Goal: Task Accomplishment & Management: Use online tool/utility

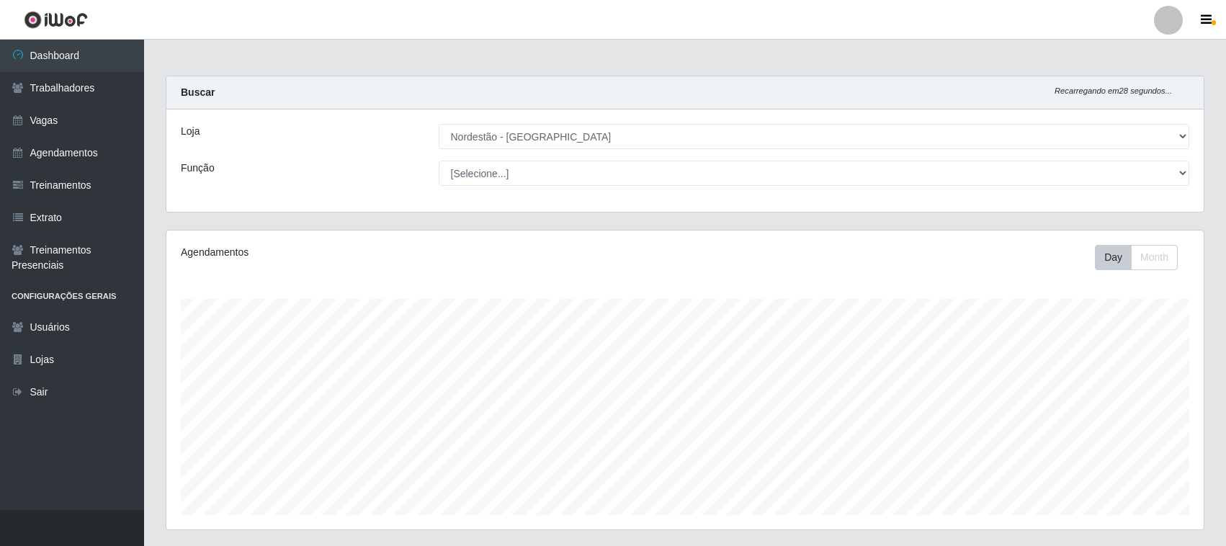
select select "420"
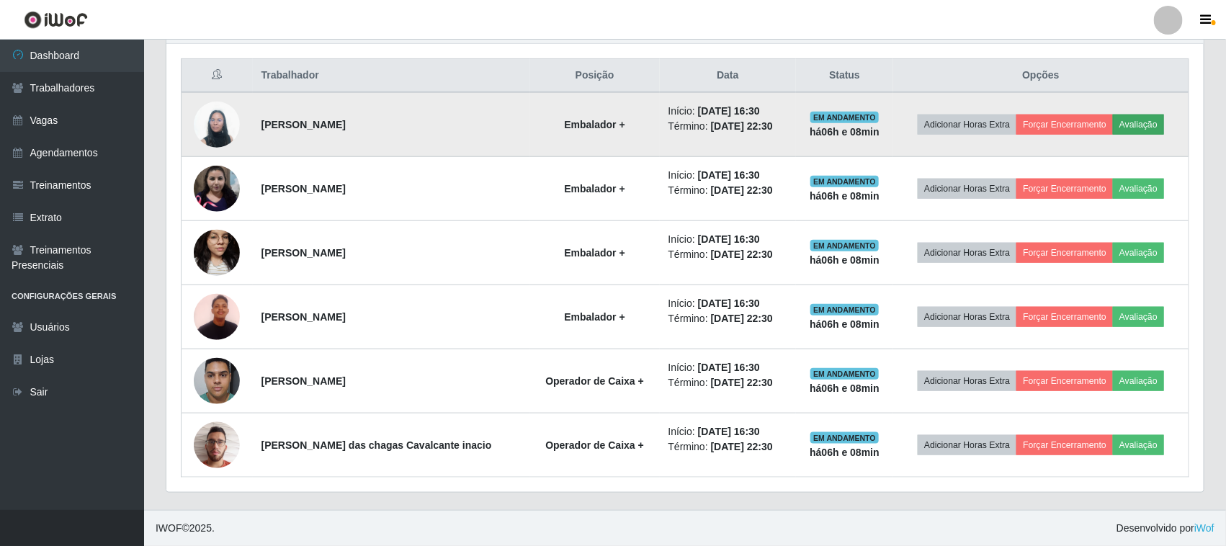
scroll to position [300, 1037]
click at [1136, 123] on button "Avaliação" at bounding box center [1138, 125] width 51 height 20
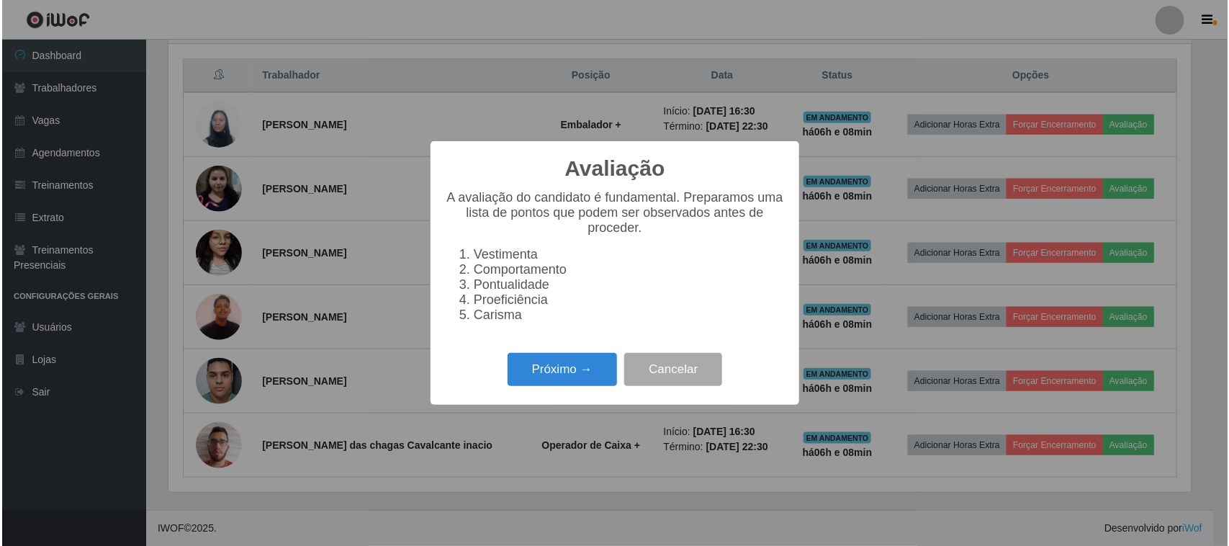
scroll to position [300, 1027]
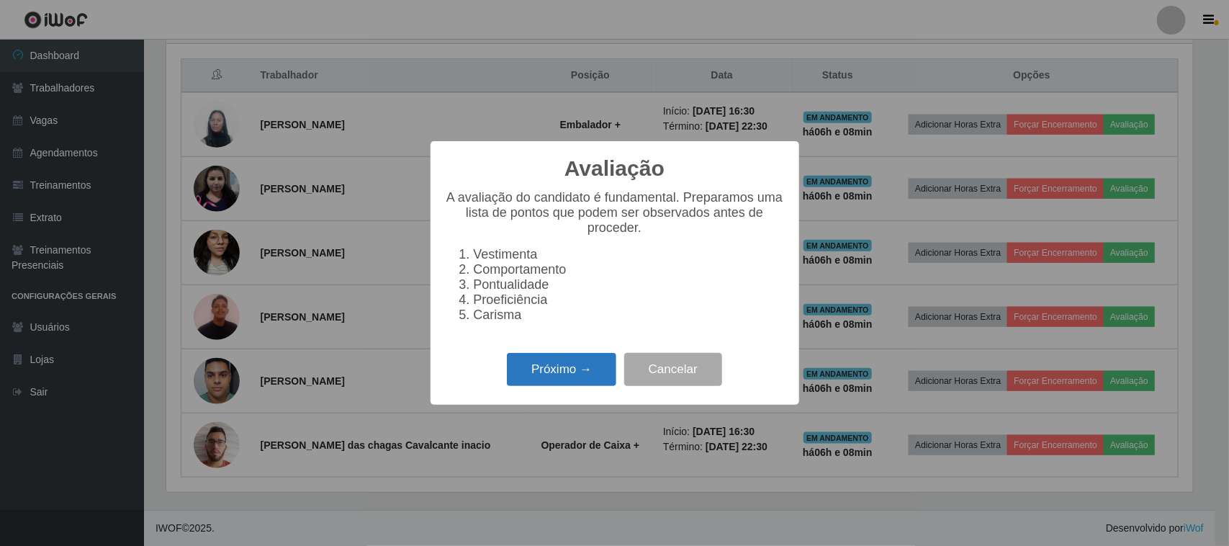
click at [574, 374] on button "Próximo →" at bounding box center [561, 370] width 109 height 34
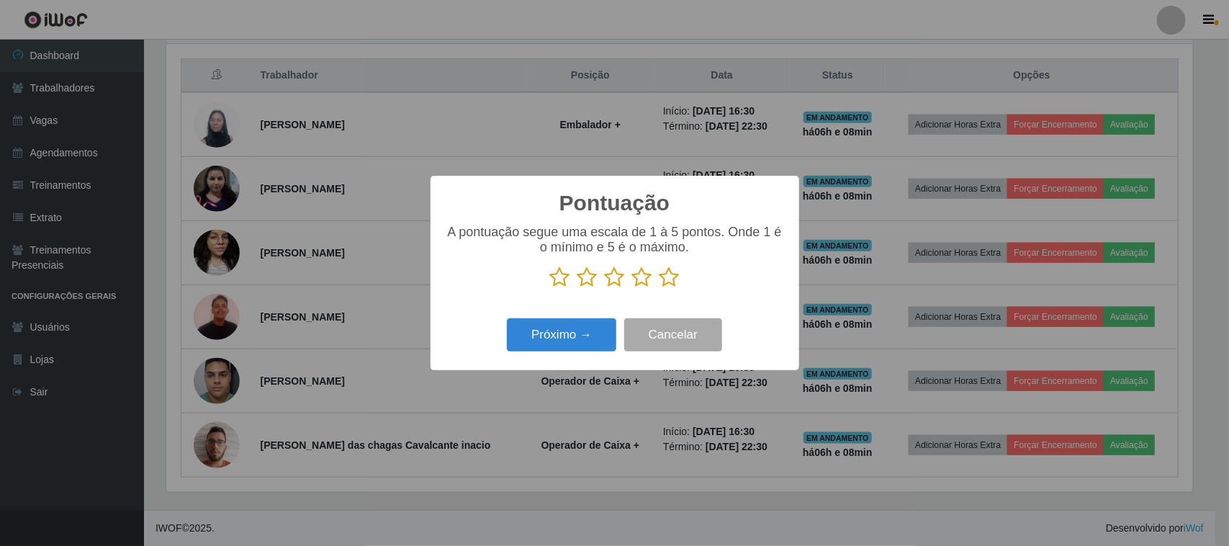
click at [670, 279] on icon at bounding box center [670, 277] width 20 height 22
click at [660, 288] on input "radio" at bounding box center [660, 288] width 0 height 0
click at [574, 343] on button "Próximo →" at bounding box center [561, 335] width 109 height 34
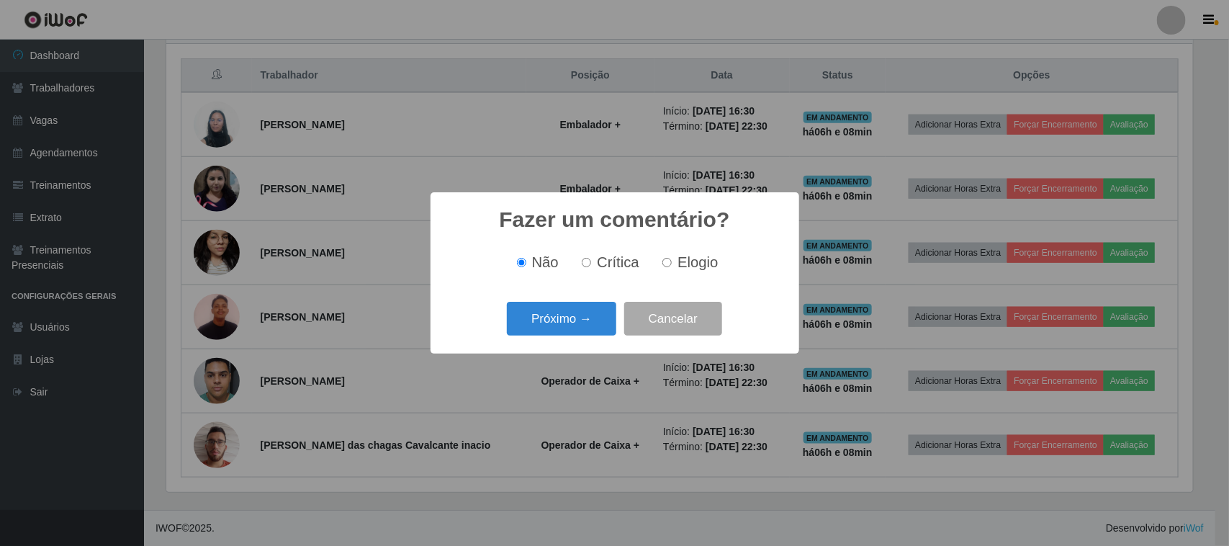
click at [702, 266] on span "Elogio" at bounding box center [698, 262] width 40 height 16
click at [672, 266] on input "Elogio" at bounding box center [667, 262] width 9 height 9
radio input "true"
click at [564, 326] on button "Próximo →" at bounding box center [561, 319] width 109 height 34
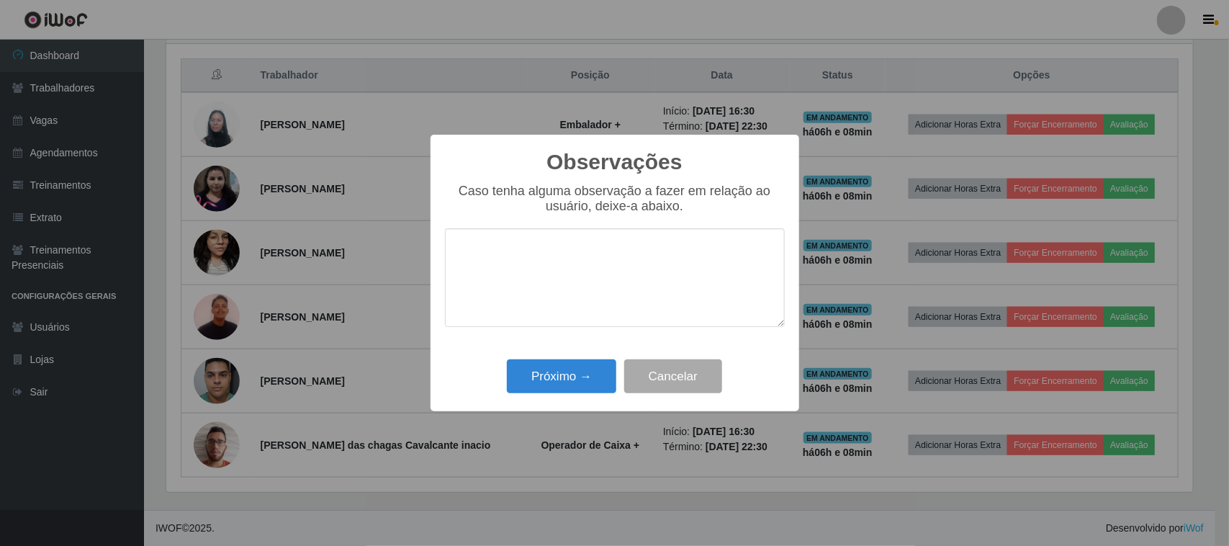
click at [650, 276] on textarea at bounding box center [615, 277] width 340 height 99
type textarea "PONTUAL"
click at [598, 377] on button "Próximo →" at bounding box center [561, 376] width 109 height 34
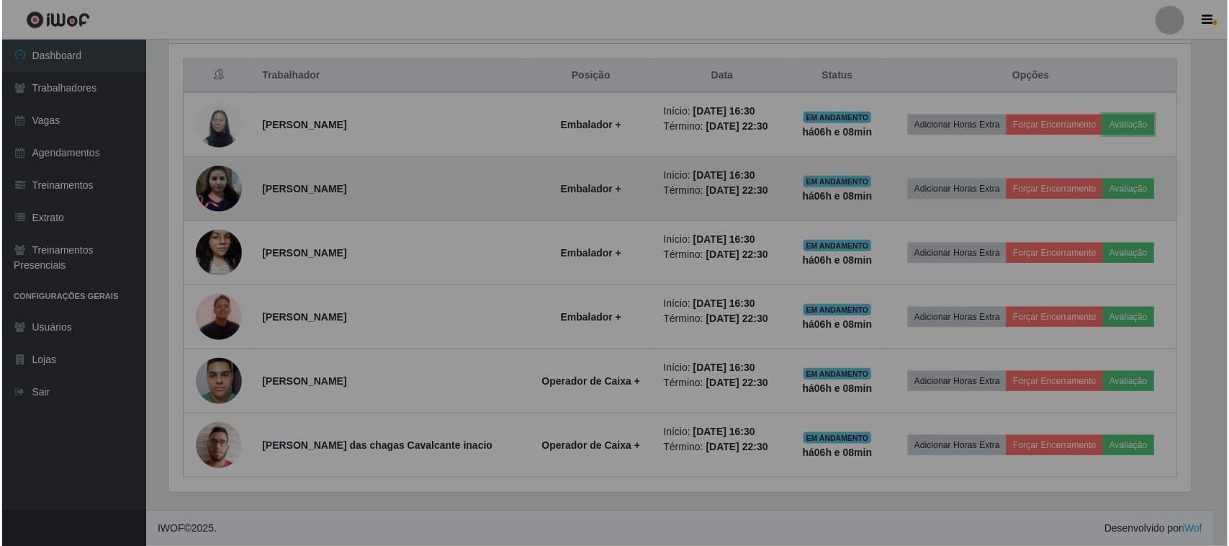
scroll to position [300, 1037]
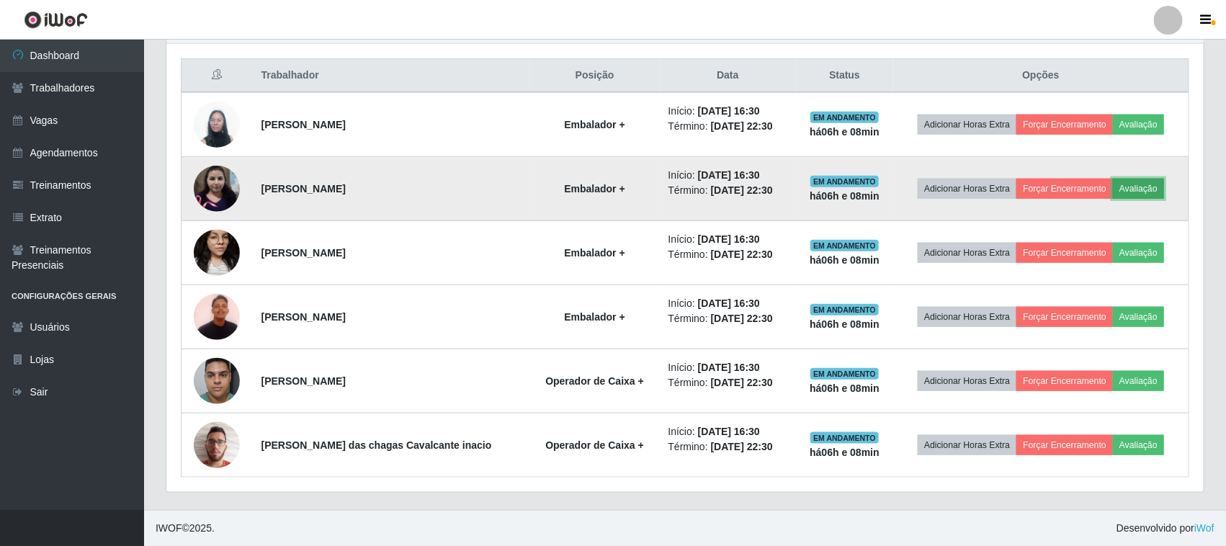
click at [1145, 188] on button "Avaliação" at bounding box center [1138, 189] width 51 height 20
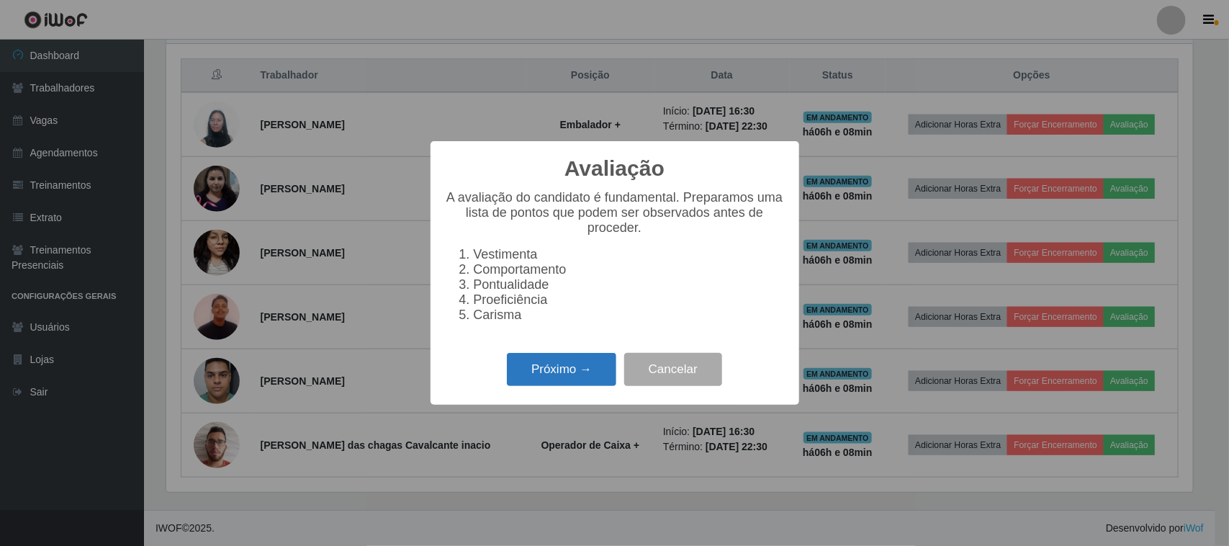
click at [582, 366] on button "Próximo →" at bounding box center [561, 370] width 109 height 34
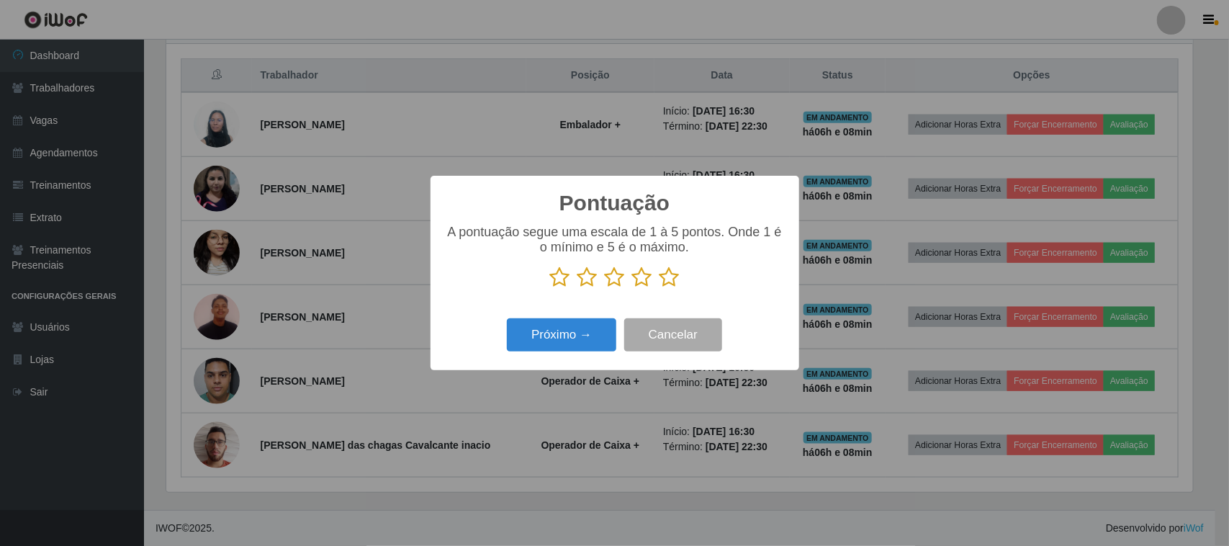
scroll to position [719870, 719141]
click at [667, 282] on icon at bounding box center [670, 277] width 20 height 22
click at [660, 288] on input "radio" at bounding box center [660, 288] width 0 height 0
click at [601, 329] on button "Próximo →" at bounding box center [561, 335] width 109 height 34
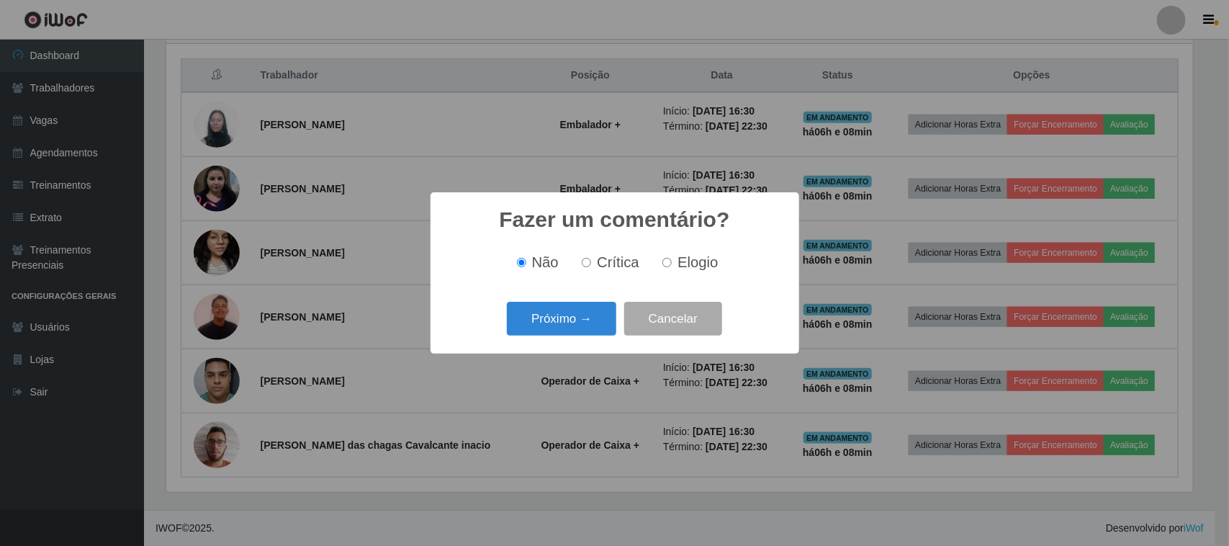
click at [663, 259] on input "Elogio" at bounding box center [667, 262] width 9 height 9
radio input "true"
click at [598, 310] on button "Próximo →" at bounding box center [561, 319] width 109 height 34
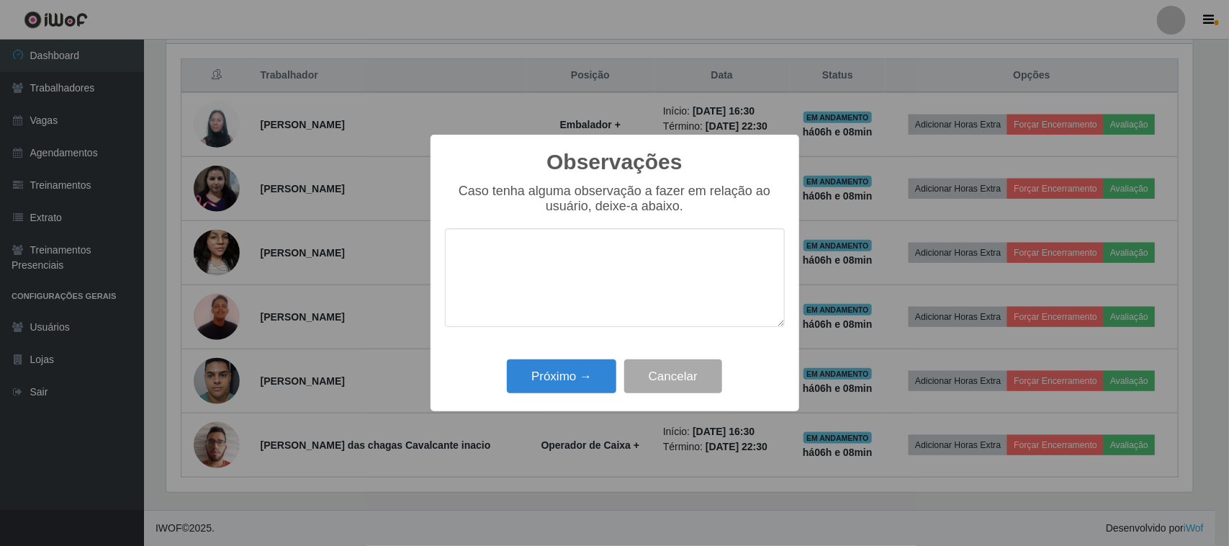
click at [631, 272] on textarea at bounding box center [615, 277] width 340 height 99
type textarea "PONTUAL"
click at [584, 382] on button "Próximo →" at bounding box center [561, 376] width 109 height 34
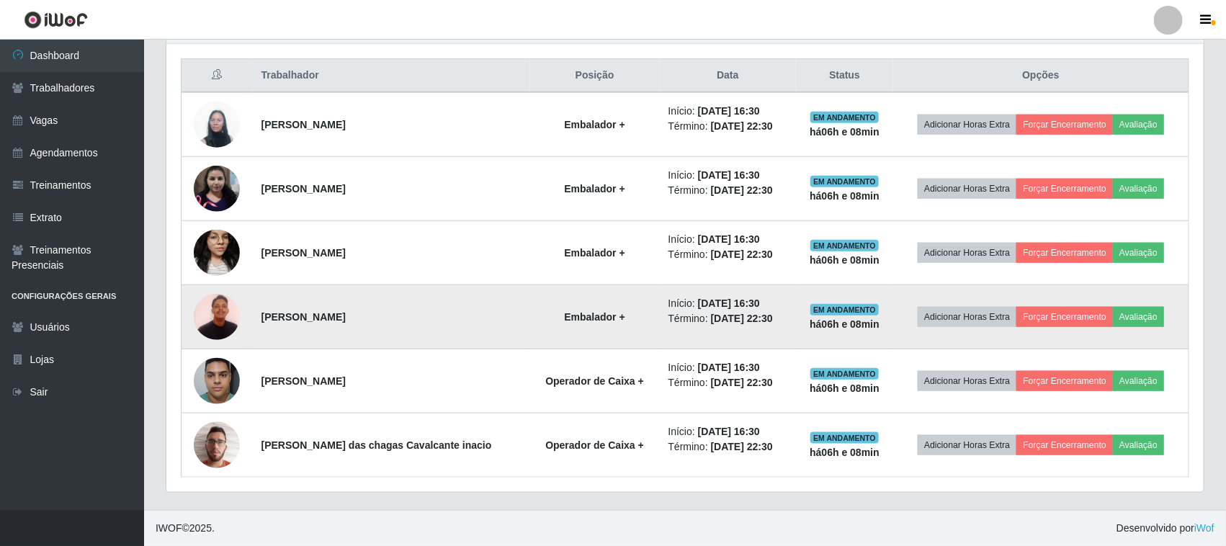
scroll to position [300, 1037]
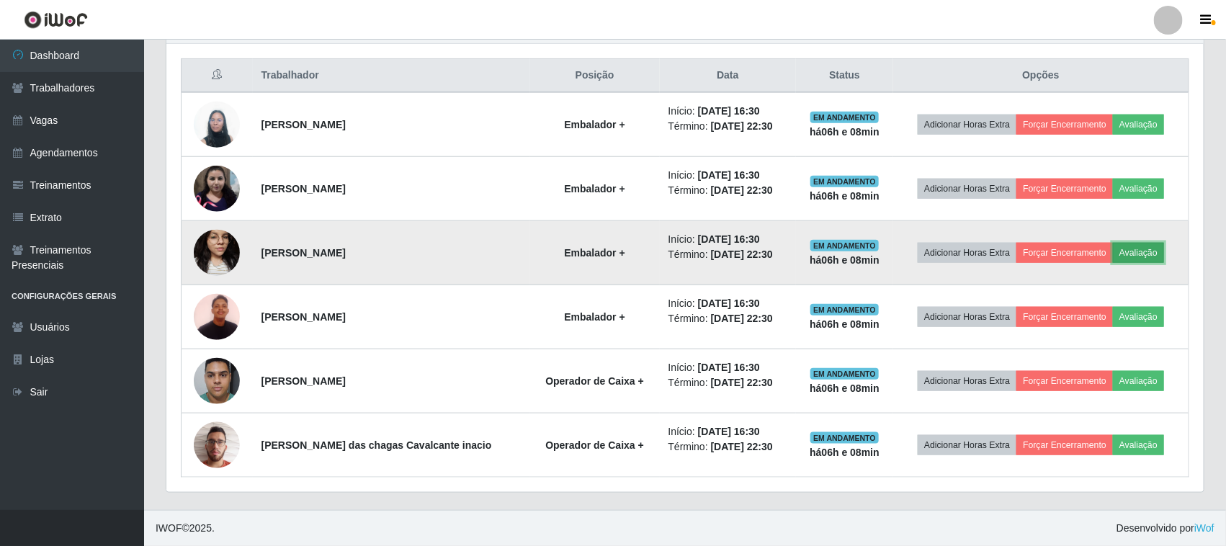
click at [1123, 259] on button "Avaliação" at bounding box center [1138, 253] width 51 height 20
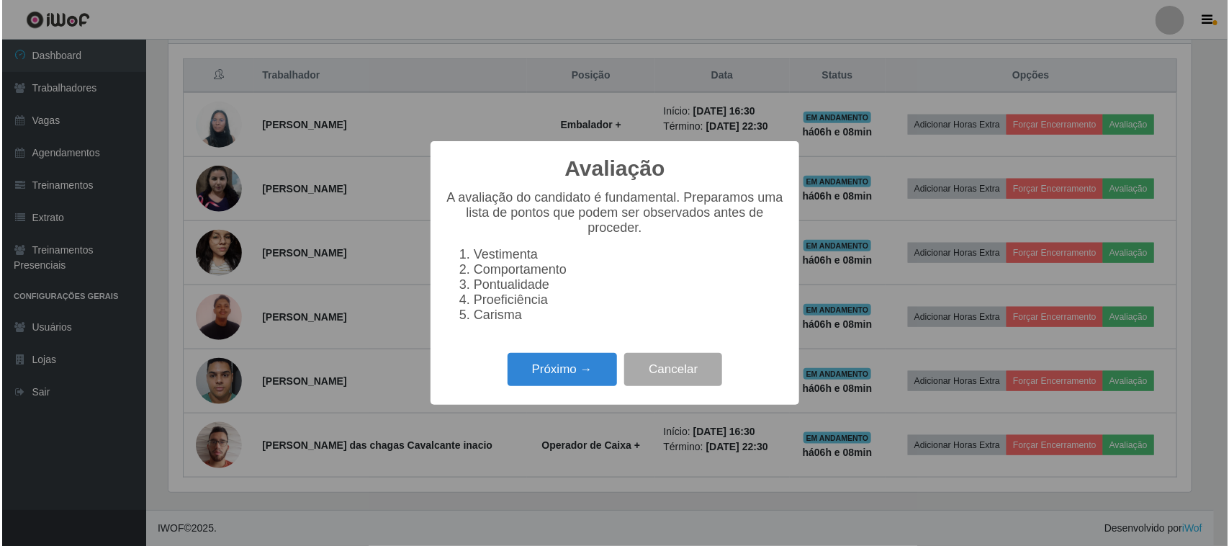
scroll to position [300, 1027]
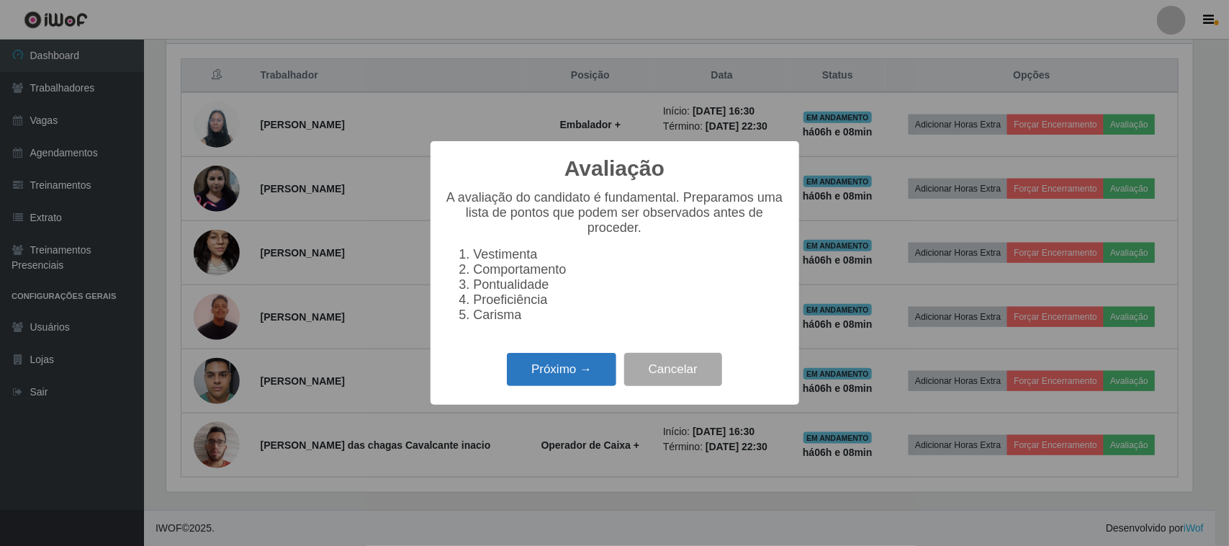
click at [545, 376] on button "Próximo →" at bounding box center [561, 370] width 109 height 34
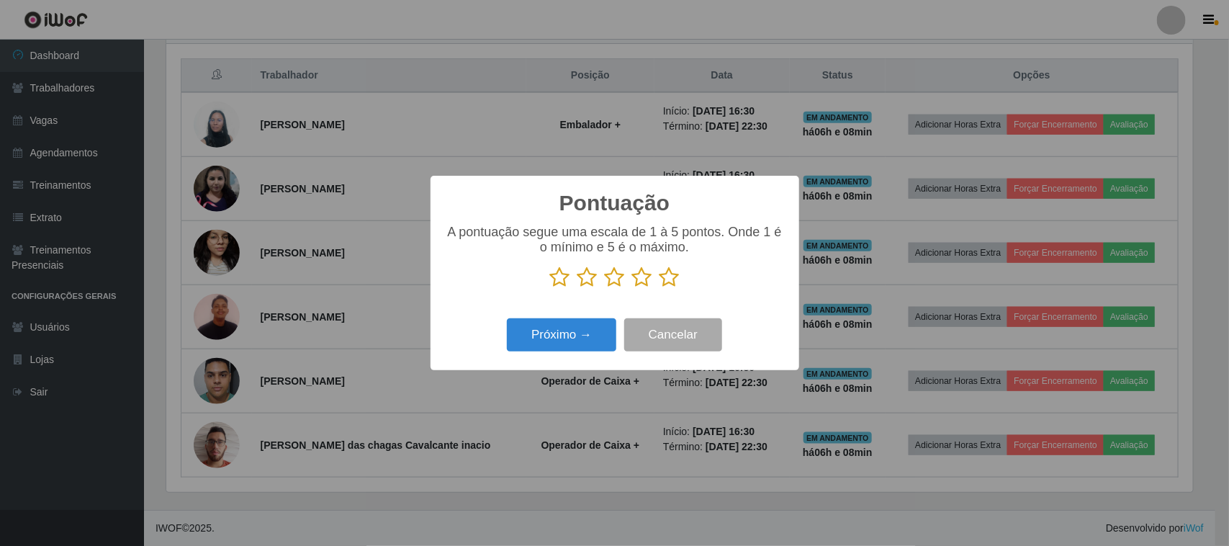
click at [660, 286] on icon at bounding box center [670, 277] width 20 height 22
click at [660, 288] on input "radio" at bounding box center [660, 288] width 0 height 0
click at [573, 346] on button "Próximo →" at bounding box center [561, 335] width 109 height 34
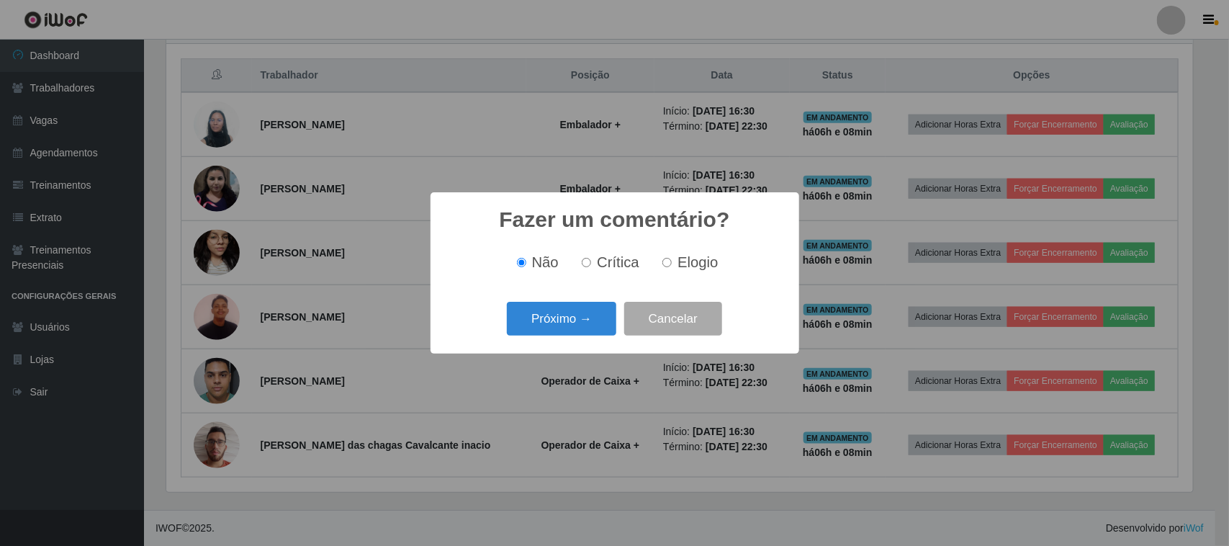
drag, startPoint x: 690, startPoint y: 256, endPoint x: 670, endPoint y: 270, distance: 24.8
click at [690, 256] on span "Elogio" at bounding box center [698, 262] width 40 height 16
click at [672, 258] on input "Elogio" at bounding box center [667, 262] width 9 height 9
radio input "true"
click at [587, 308] on button "Próximo →" at bounding box center [561, 319] width 109 height 34
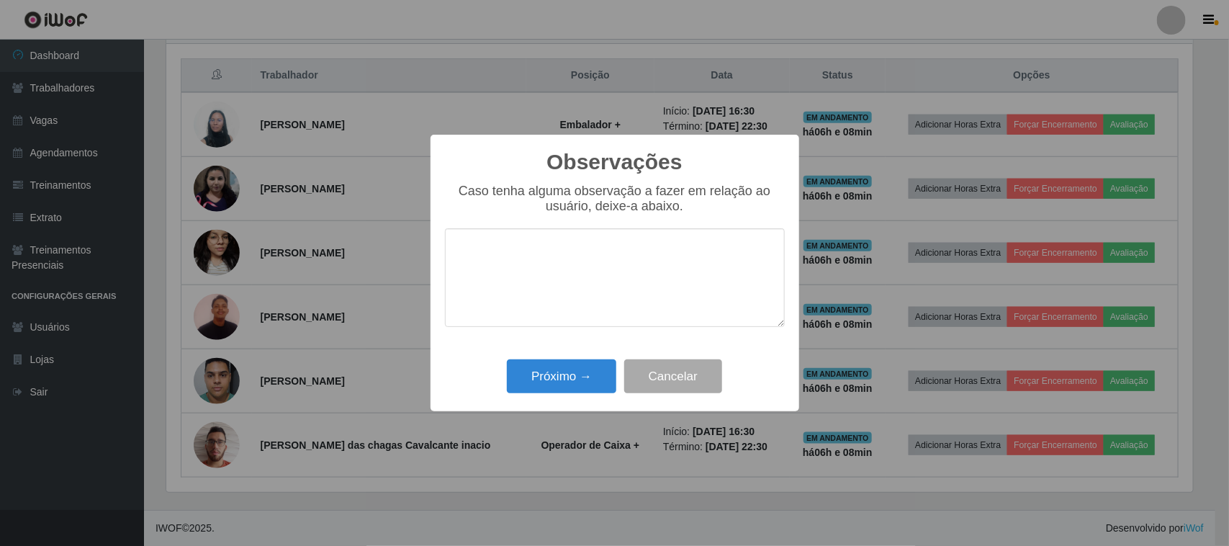
click at [666, 263] on textarea at bounding box center [615, 277] width 340 height 99
type textarea "PONTUAL"
click at [588, 382] on button "Próximo →" at bounding box center [561, 376] width 109 height 34
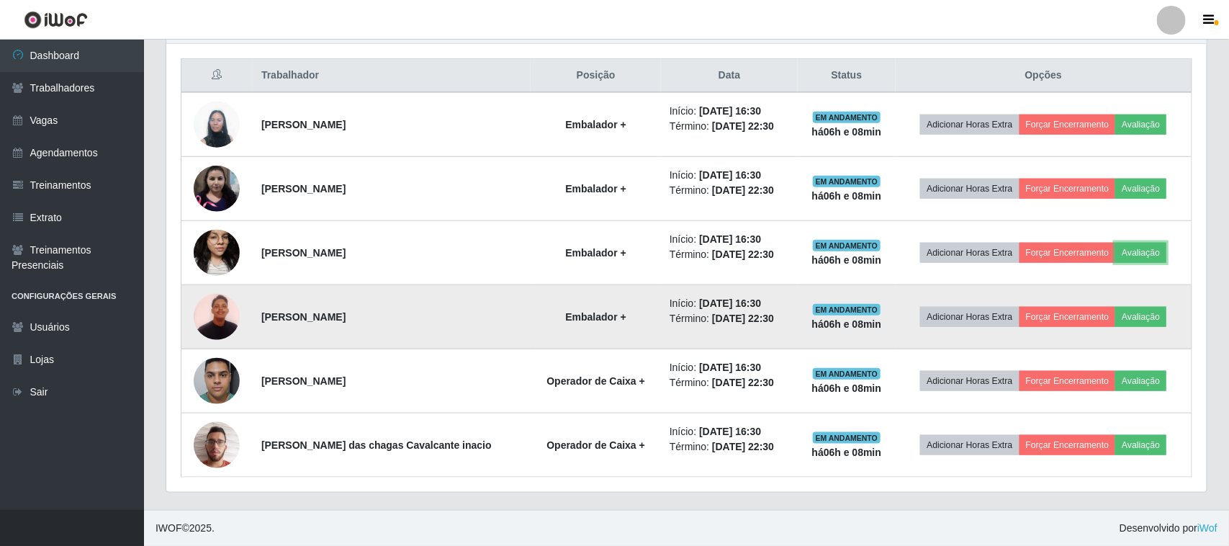
scroll to position [300, 1037]
click at [1134, 308] on button "Avaliação" at bounding box center [1138, 317] width 51 height 20
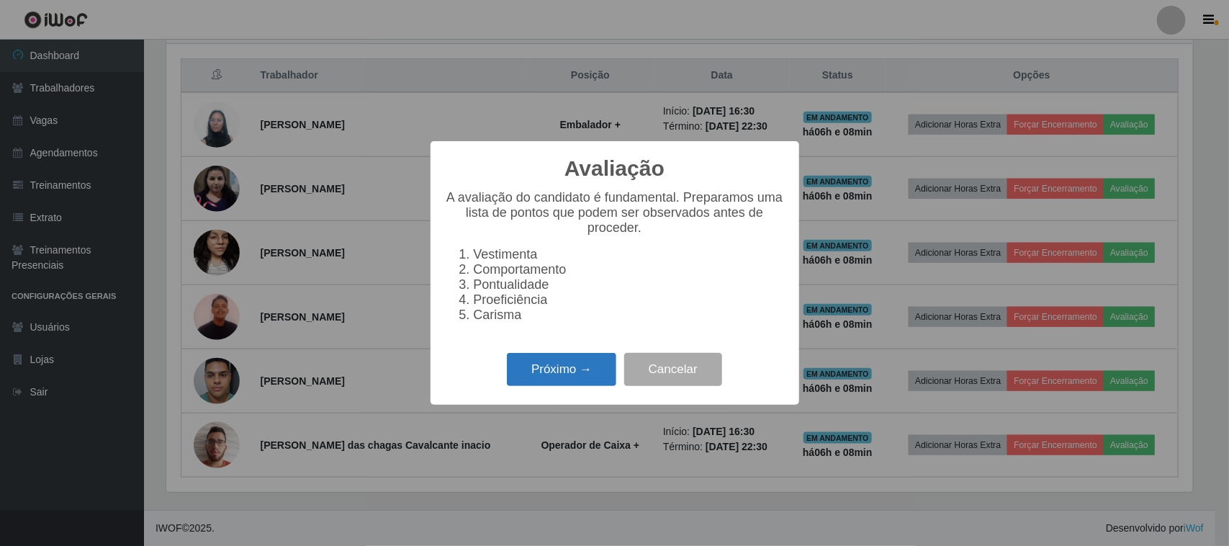
click at [585, 364] on button "Próximo →" at bounding box center [561, 370] width 109 height 34
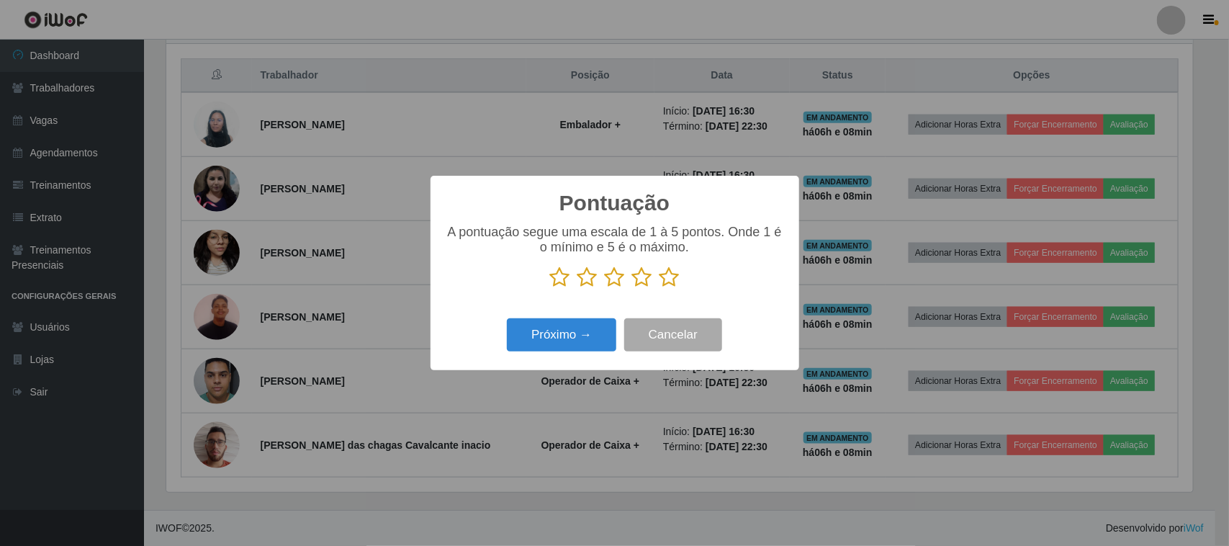
click at [664, 285] on icon at bounding box center [670, 277] width 20 height 22
click at [660, 288] on input "radio" at bounding box center [660, 288] width 0 height 0
click at [577, 351] on button "Próximo →" at bounding box center [561, 335] width 109 height 34
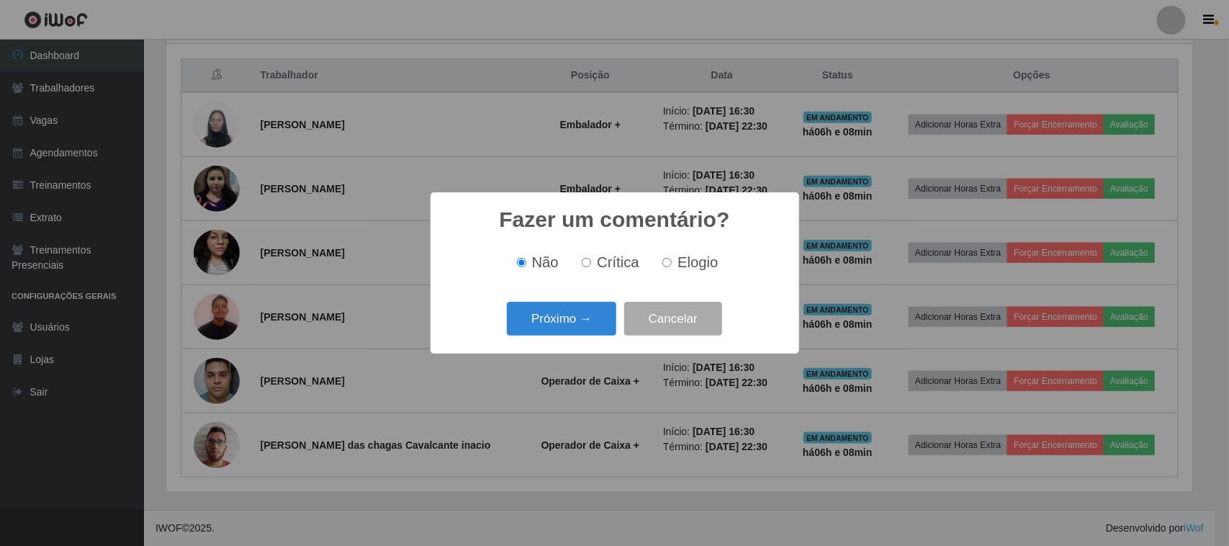
click at [682, 269] on span "Elogio" at bounding box center [698, 262] width 40 height 16
click at [672, 267] on input "Elogio" at bounding box center [667, 262] width 9 height 9
radio input "true"
click at [571, 321] on button "Próximo →" at bounding box center [561, 319] width 109 height 34
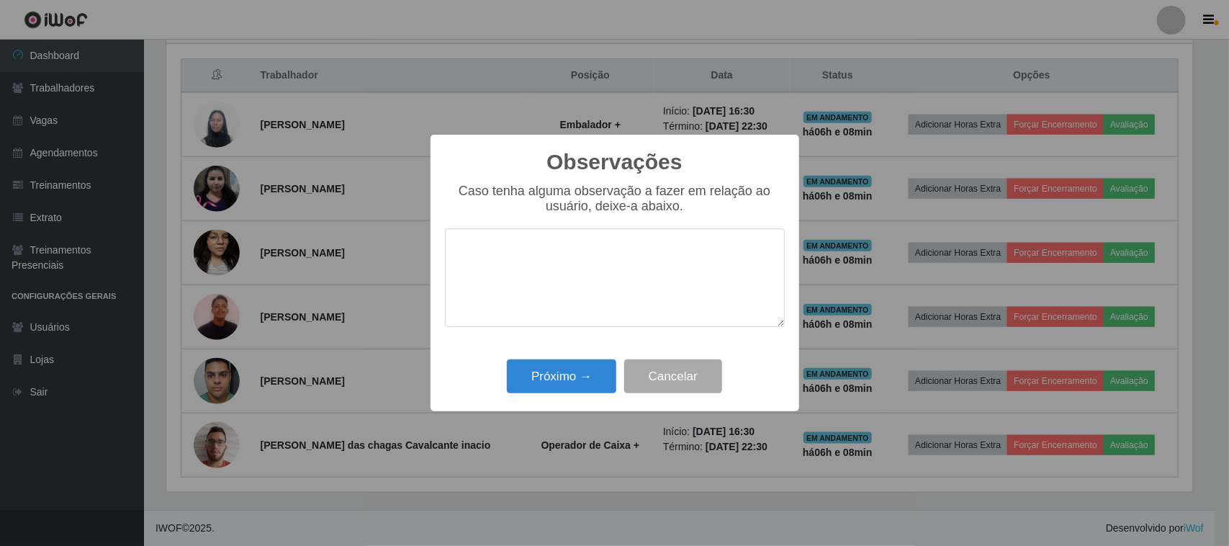
click at [634, 271] on textarea at bounding box center [615, 277] width 340 height 99
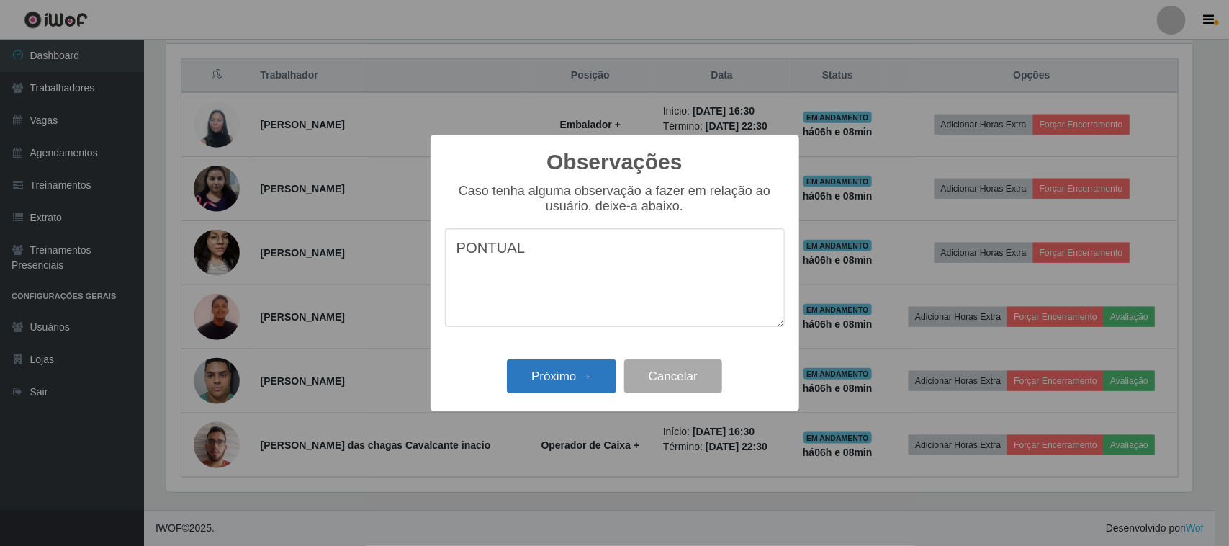
type textarea "PONTUAL"
click at [537, 375] on button "Próximo →" at bounding box center [561, 376] width 109 height 34
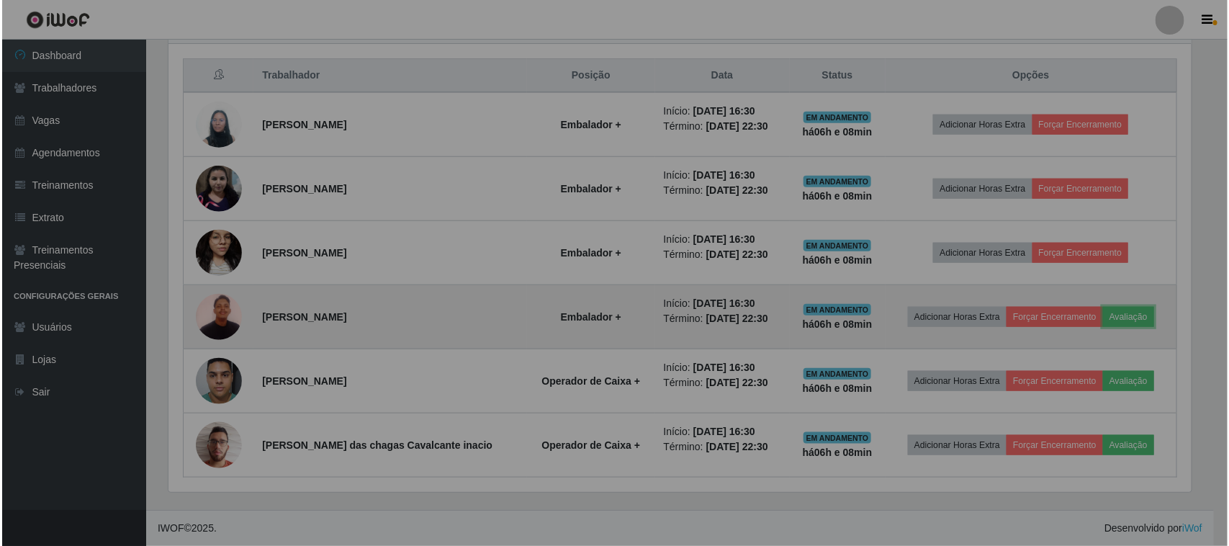
scroll to position [300, 1037]
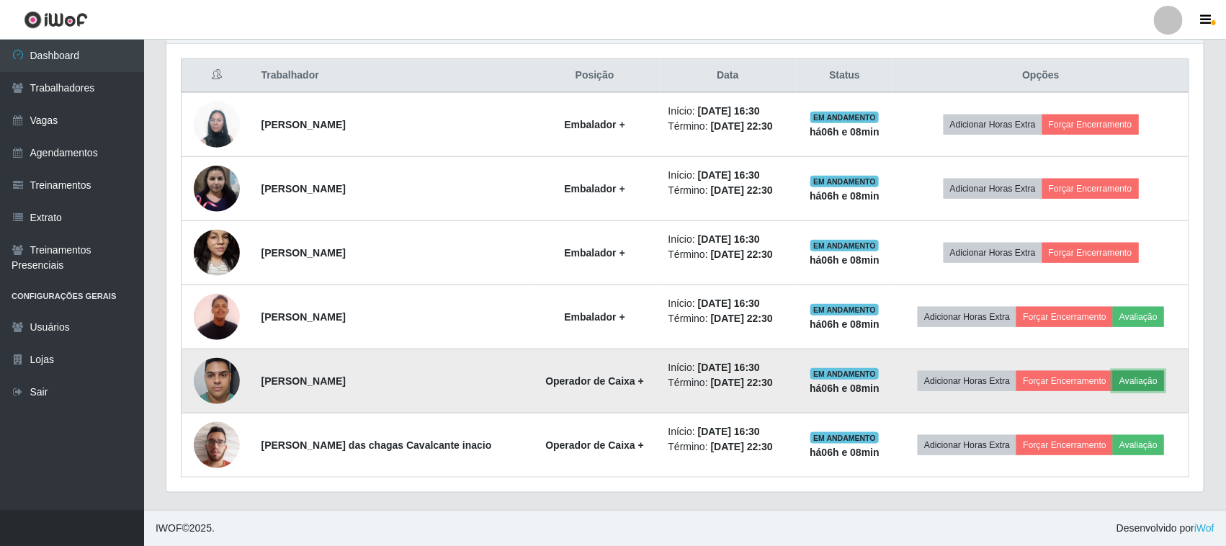
click at [1118, 372] on button "Avaliação" at bounding box center [1138, 381] width 51 height 20
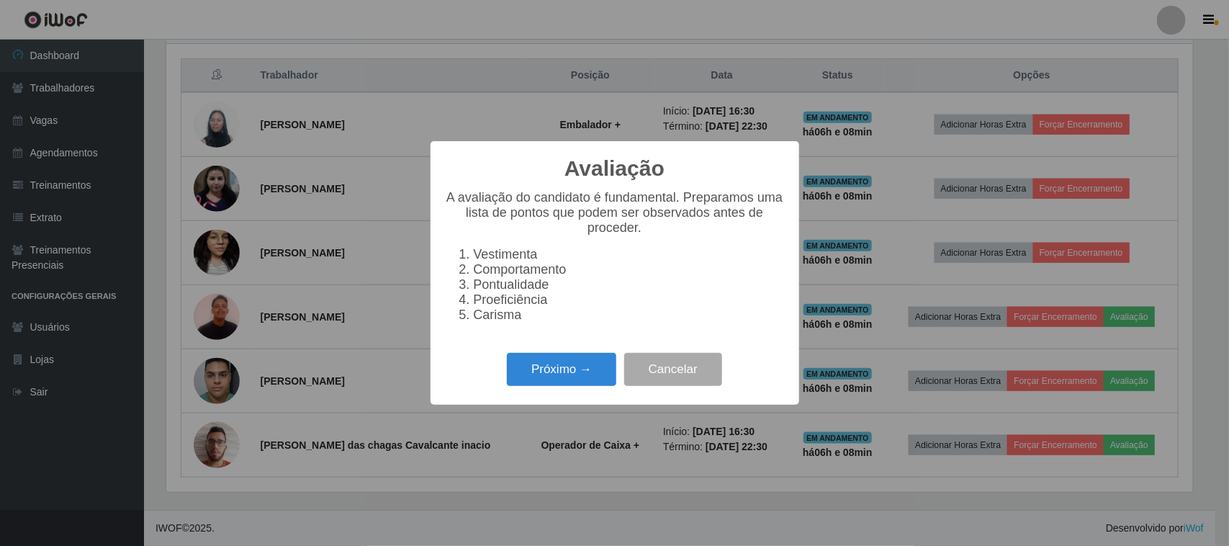
scroll to position [0, 0]
click at [584, 378] on button "Próximo →" at bounding box center [561, 370] width 109 height 34
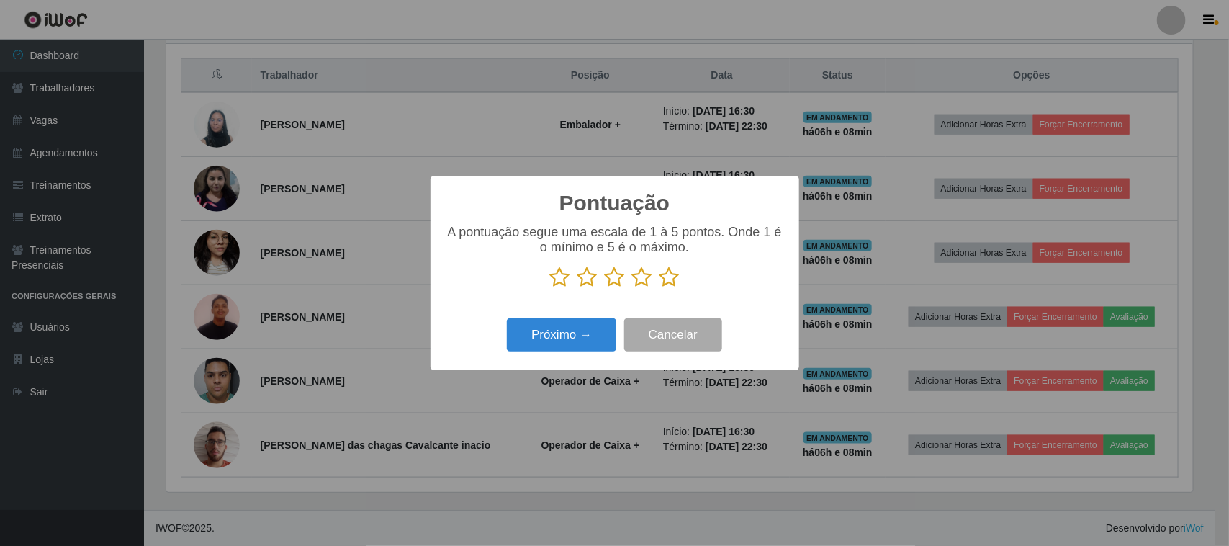
click at [673, 283] on icon at bounding box center [670, 277] width 20 height 22
click at [660, 288] on input "radio" at bounding box center [660, 288] width 0 height 0
click at [596, 326] on button "Próximo →" at bounding box center [561, 335] width 109 height 34
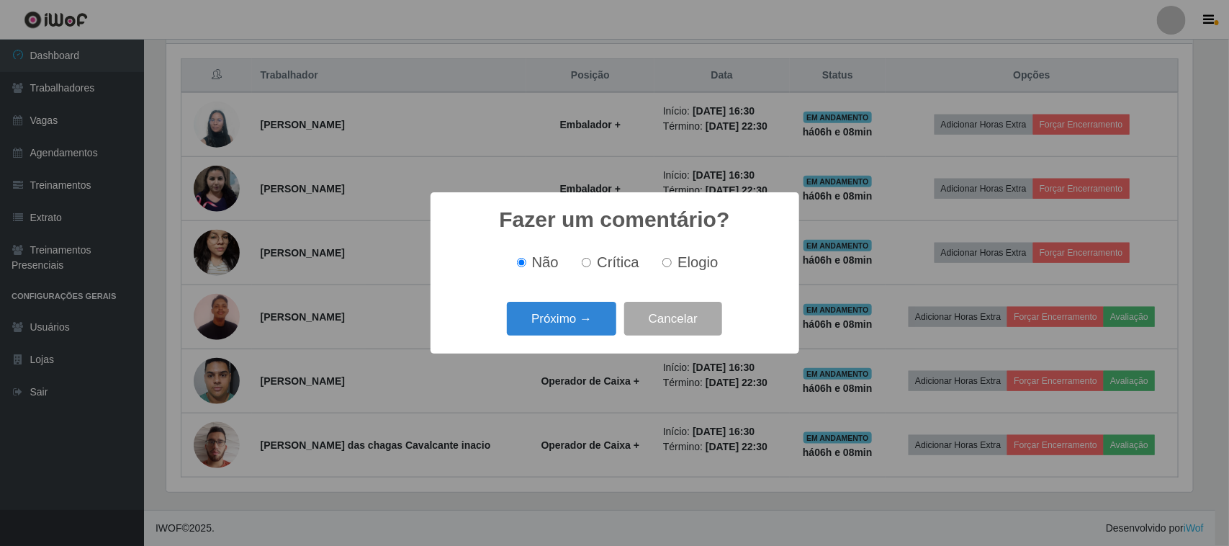
click at [672, 261] on label "Elogio" at bounding box center [687, 262] width 61 height 17
click at [672, 261] on input "Elogio" at bounding box center [667, 262] width 9 height 9
radio input "true"
click at [617, 294] on div "Fazer um comentário? × Não Crítica Elogio Próximo → Cancelar" at bounding box center [615, 272] width 369 height 161
click at [593, 314] on button "Próximo →" at bounding box center [561, 319] width 109 height 34
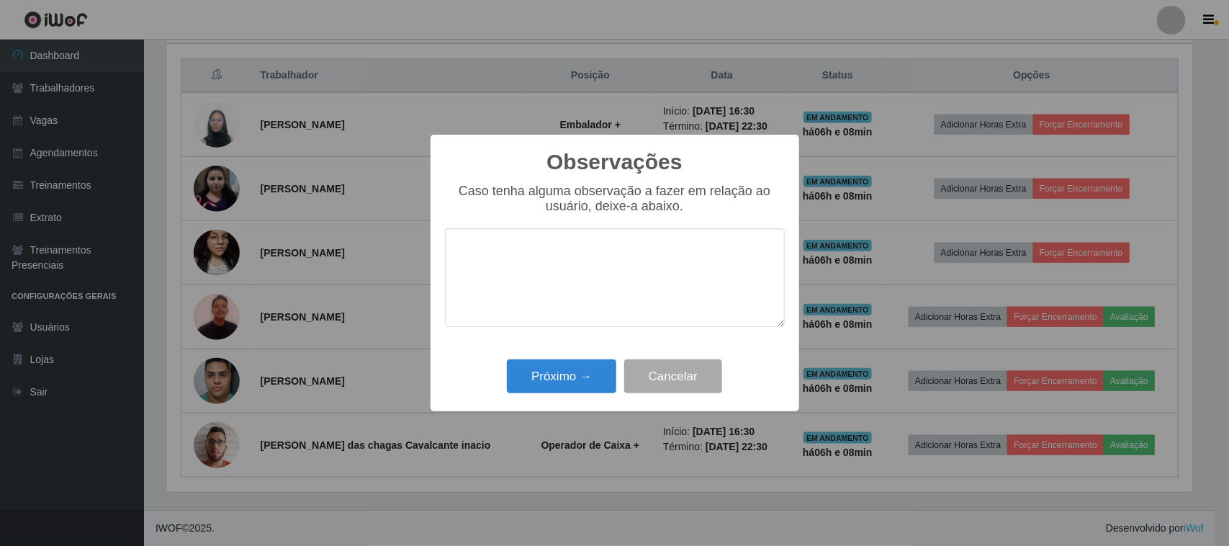
click at [668, 241] on textarea at bounding box center [615, 277] width 340 height 99
type textarea "PONTUAL"
click at [594, 369] on button "Próximo →" at bounding box center [561, 376] width 109 height 34
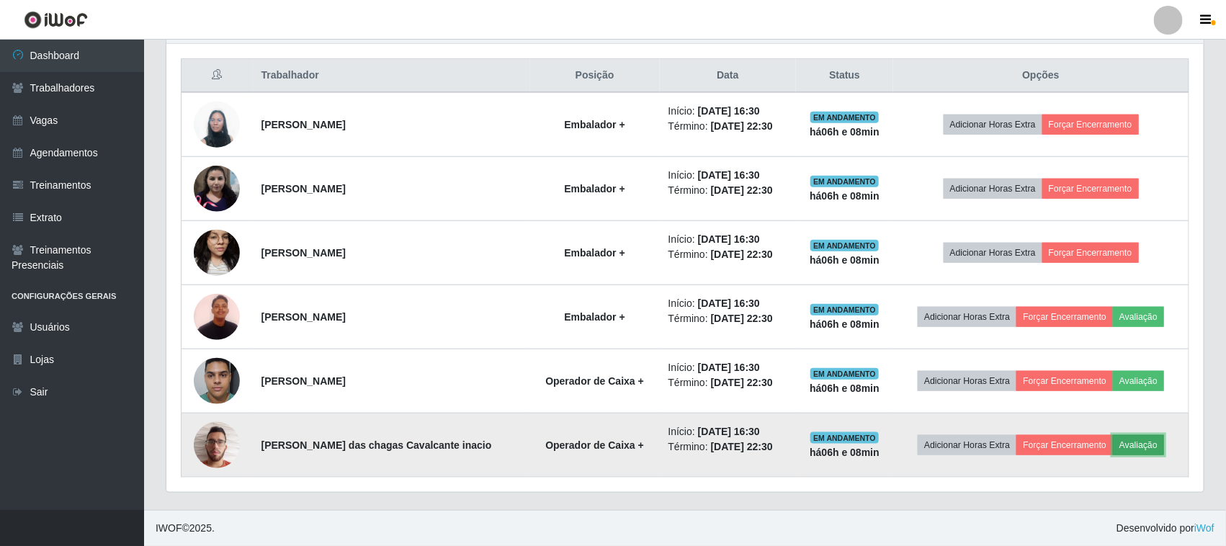
click at [1123, 439] on button "Avaliação" at bounding box center [1138, 445] width 51 height 20
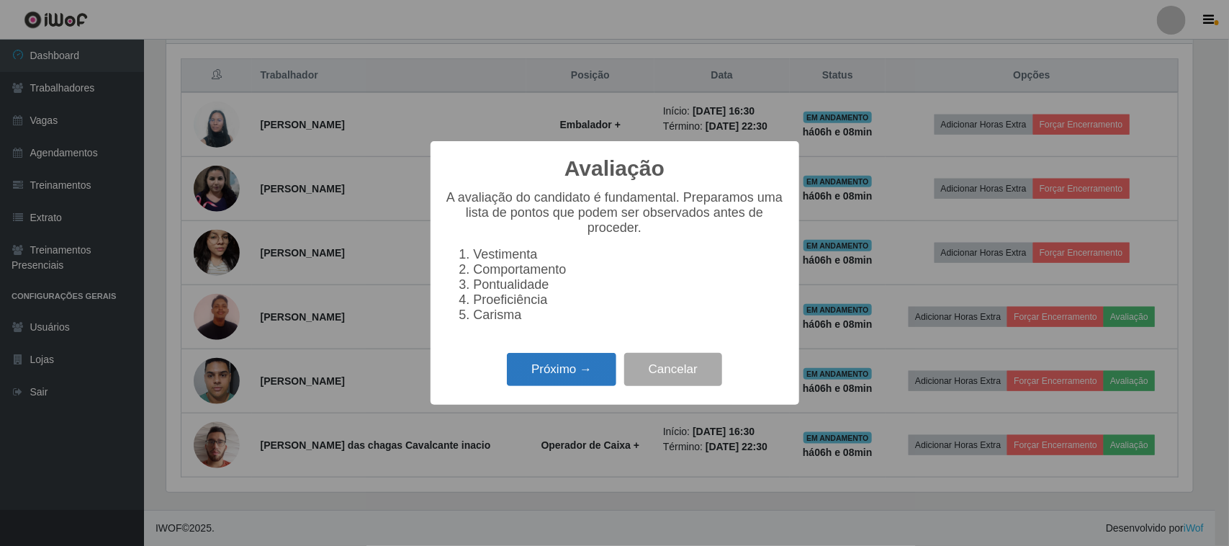
click at [544, 379] on button "Próximo →" at bounding box center [561, 370] width 109 height 34
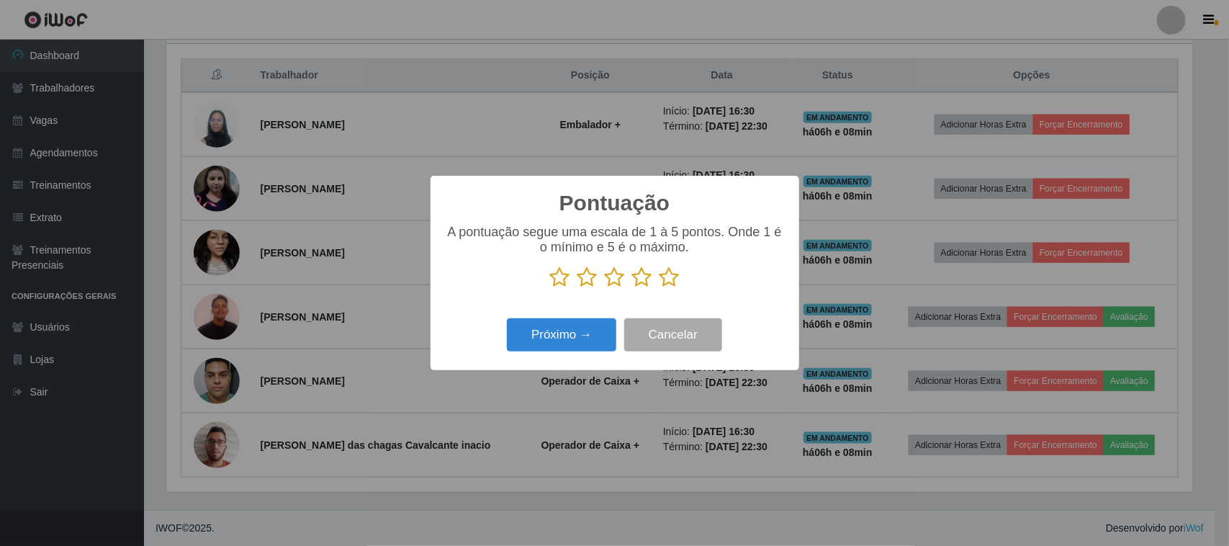
click at [670, 277] on icon at bounding box center [670, 277] width 20 height 22
click at [660, 288] on input "radio" at bounding box center [660, 288] width 0 height 0
click at [566, 340] on button "Próximo →" at bounding box center [561, 335] width 109 height 34
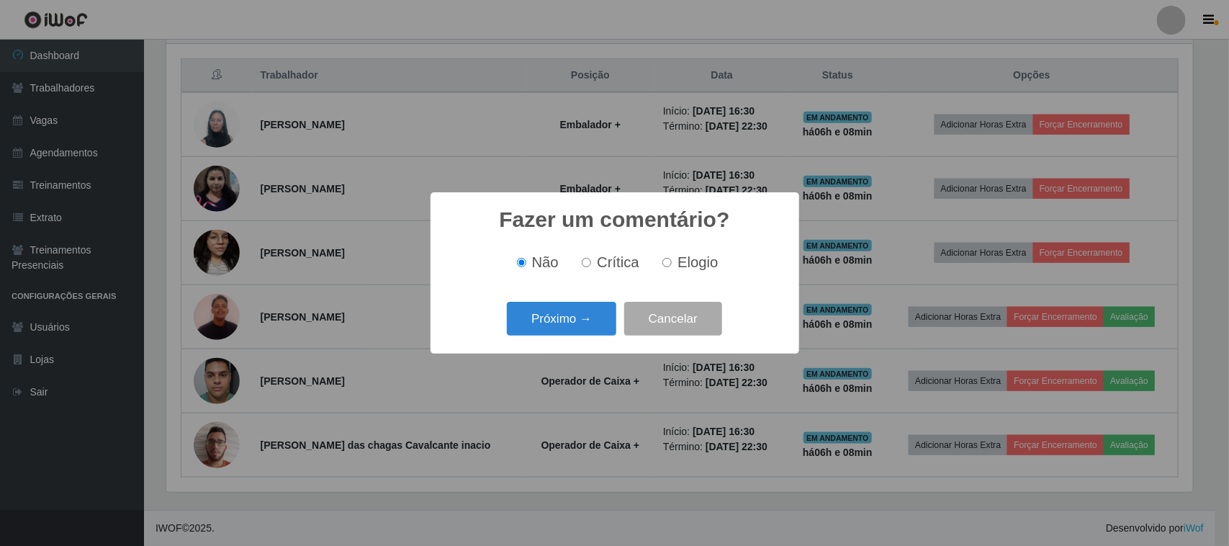
click at [678, 261] on span "Elogio" at bounding box center [698, 262] width 40 height 16
click at [672, 261] on input "Elogio" at bounding box center [667, 262] width 9 height 9
radio input "true"
click at [555, 332] on button "Próximo →" at bounding box center [561, 319] width 109 height 34
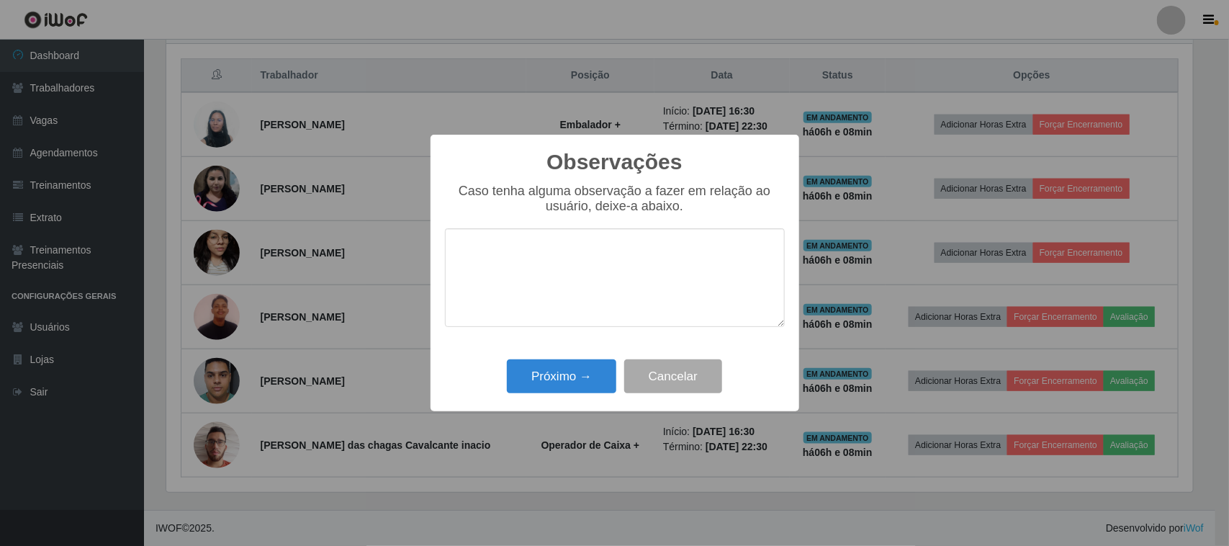
click at [645, 256] on textarea at bounding box center [615, 277] width 340 height 99
type textarea "PONTUAL"
click at [591, 382] on button "Próximo →" at bounding box center [561, 376] width 109 height 34
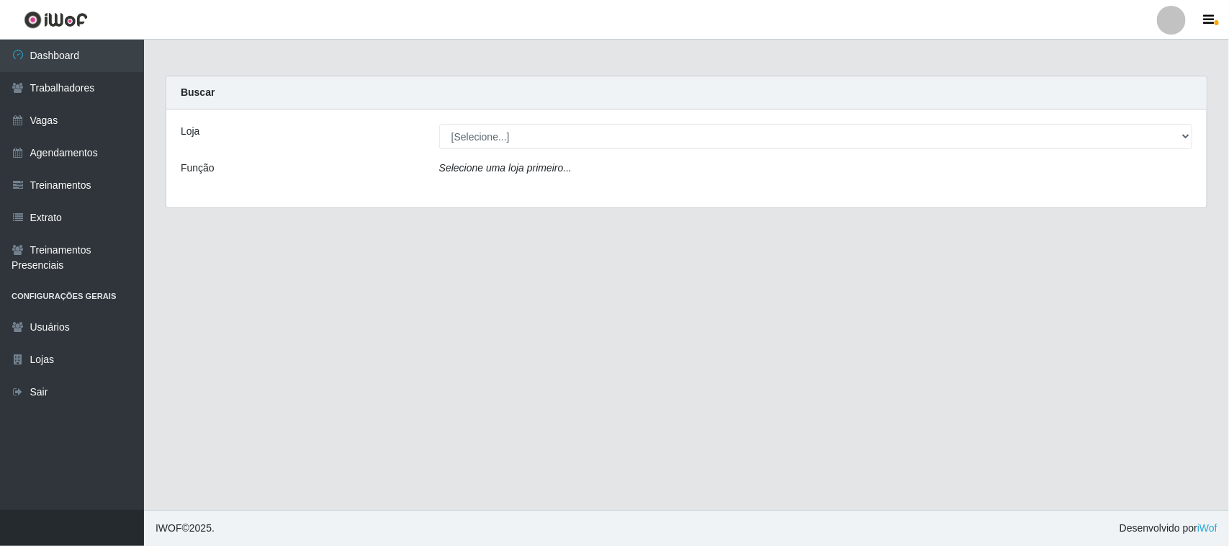
click at [523, 150] on div "Loja [Selecione...] Nordestão - [GEOGRAPHIC_DATA] Função Selecione uma loja pri…" at bounding box center [686, 158] width 1041 height 98
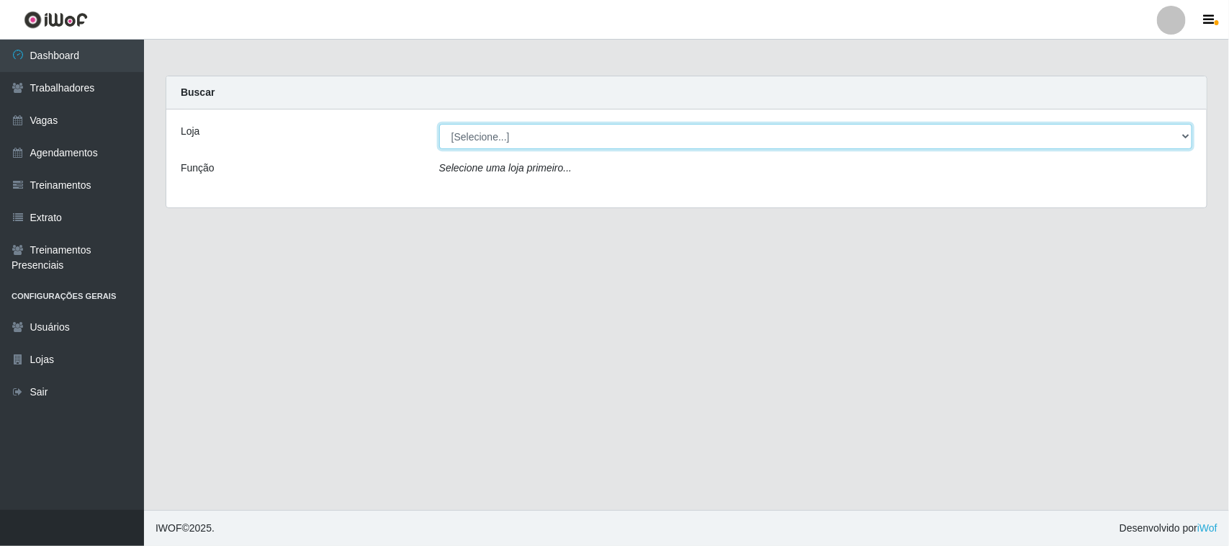
click at [534, 138] on select "[Selecione...] Nordestão - [GEOGRAPHIC_DATA]" at bounding box center [815, 136] width 753 height 25
select select "420"
click at [439, 124] on select "[Selecione...] Nordestão - [GEOGRAPHIC_DATA]" at bounding box center [815, 136] width 753 height 25
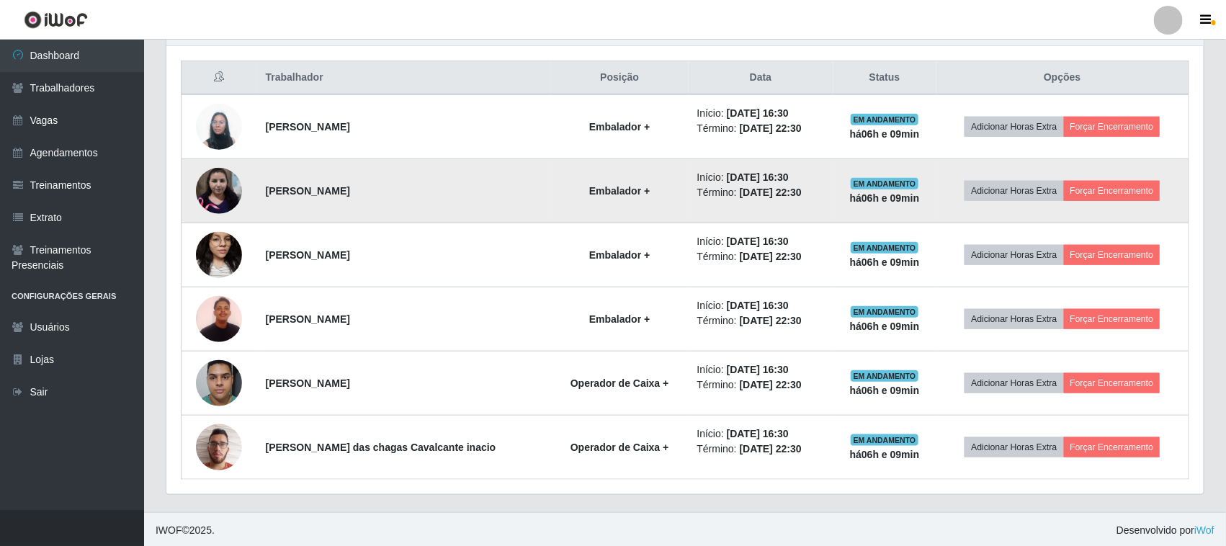
scroll to position [541, 0]
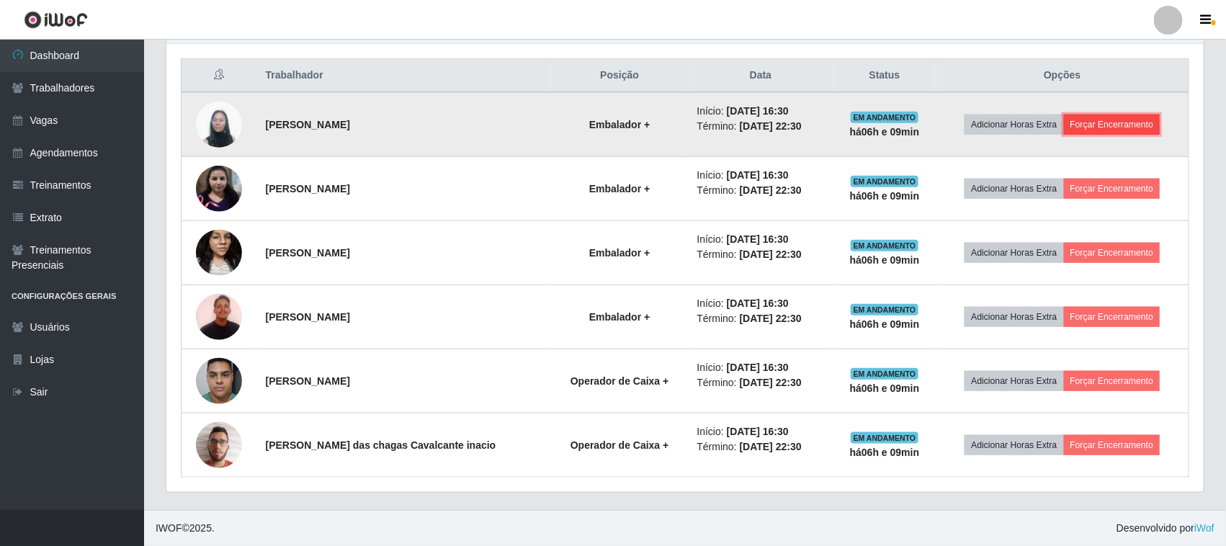
click at [1110, 128] on button "Forçar Encerramento" at bounding box center [1112, 125] width 97 height 20
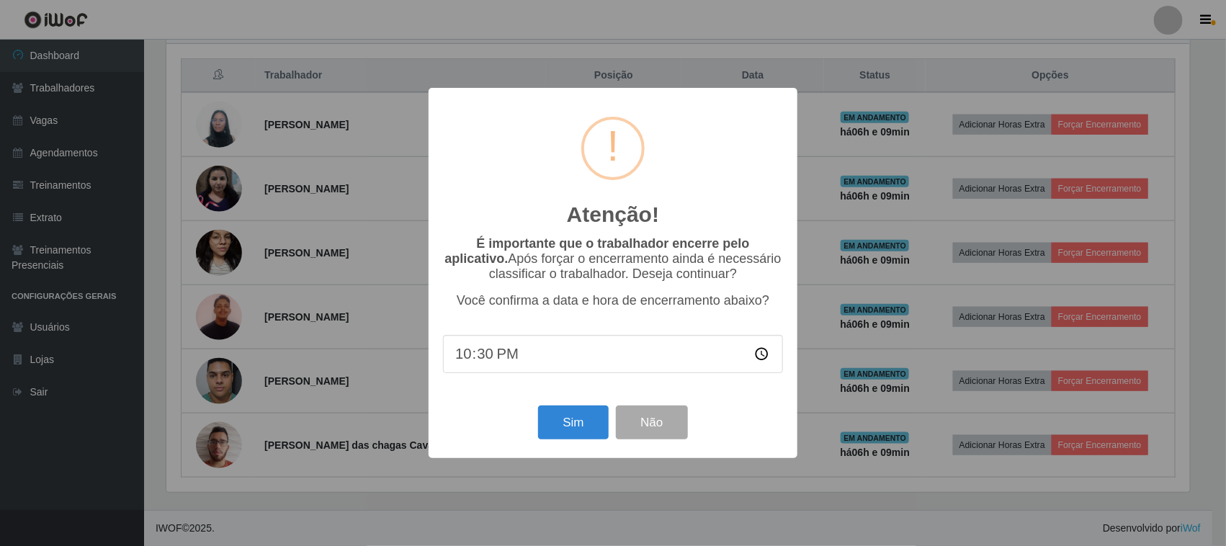
scroll to position [300, 1027]
click at [548, 418] on button "Sim" at bounding box center [575, 422] width 70 height 34
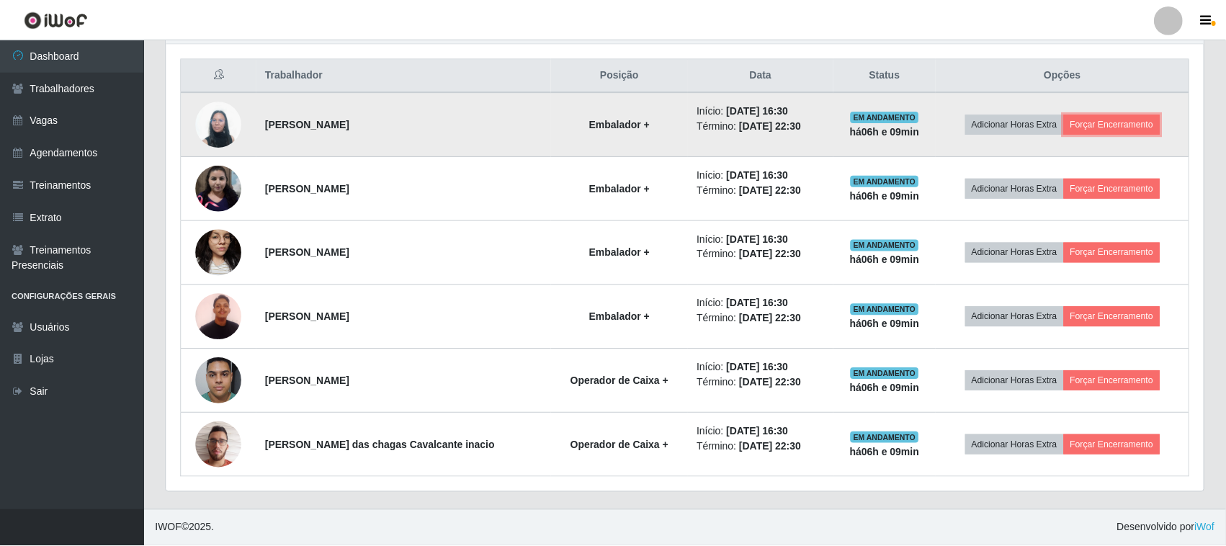
scroll to position [300, 1037]
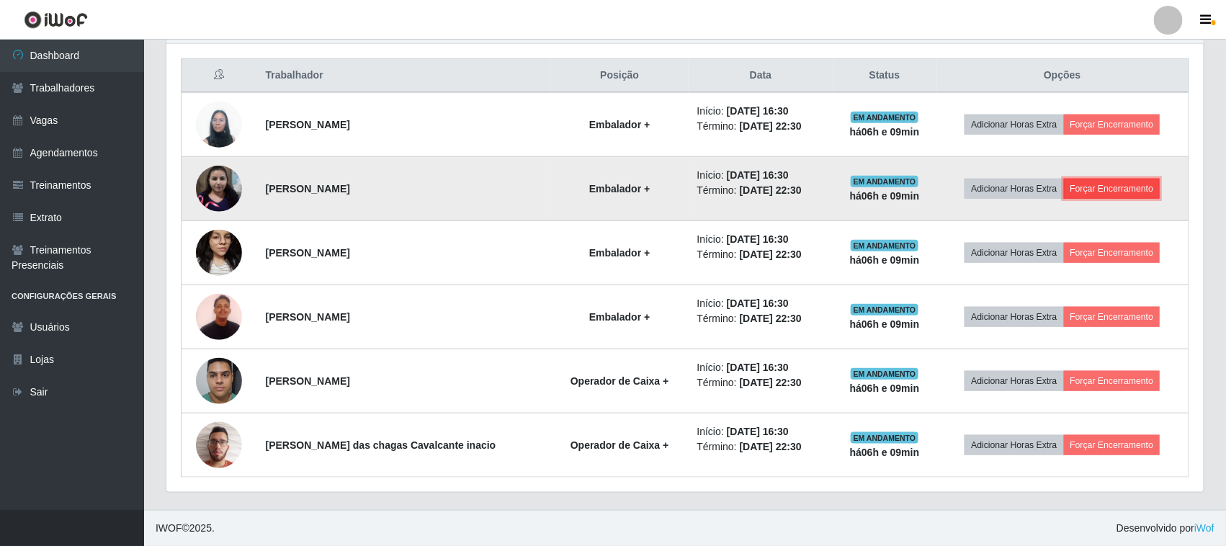
click at [1097, 191] on button "Forçar Encerramento" at bounding box center [1112, 189] width 97 height 20
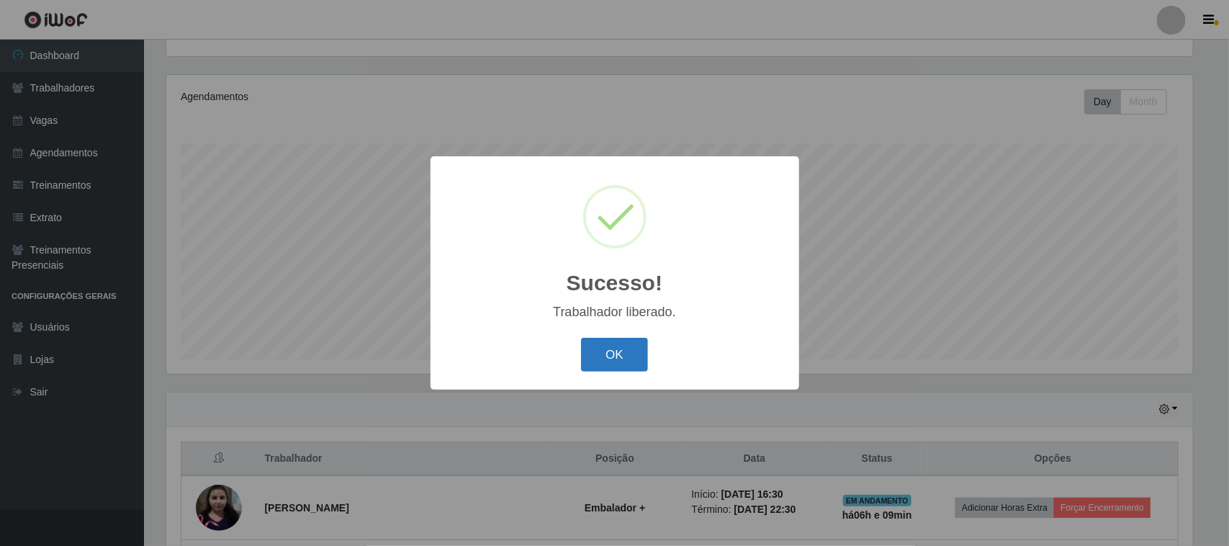
click at [634, 342] on button "OK" at bounding box center [614, 355] width 67 height 34
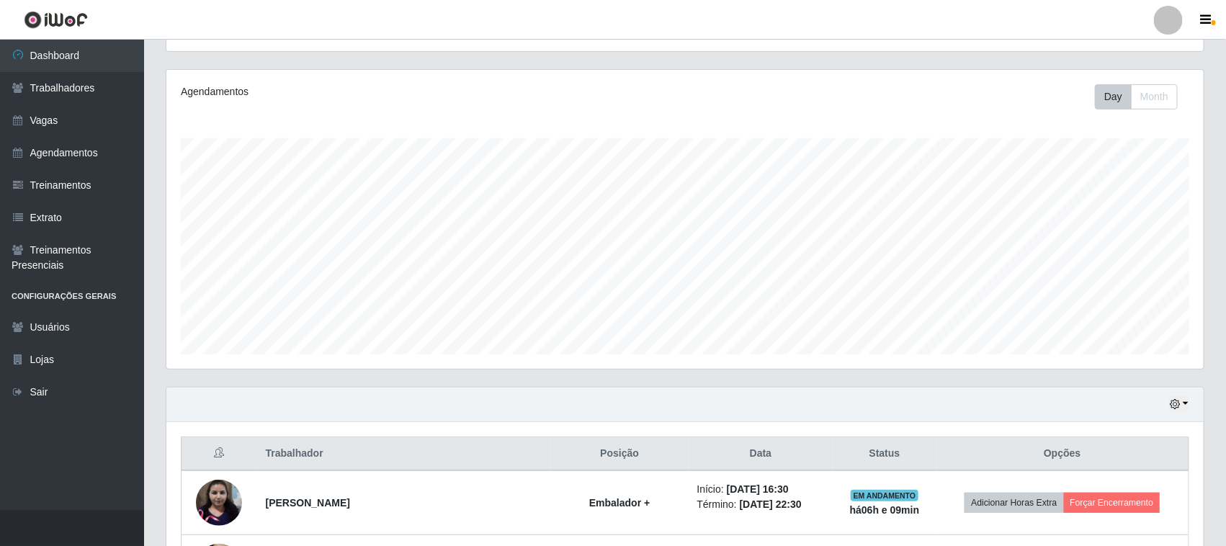
scroll to position [476, 0]
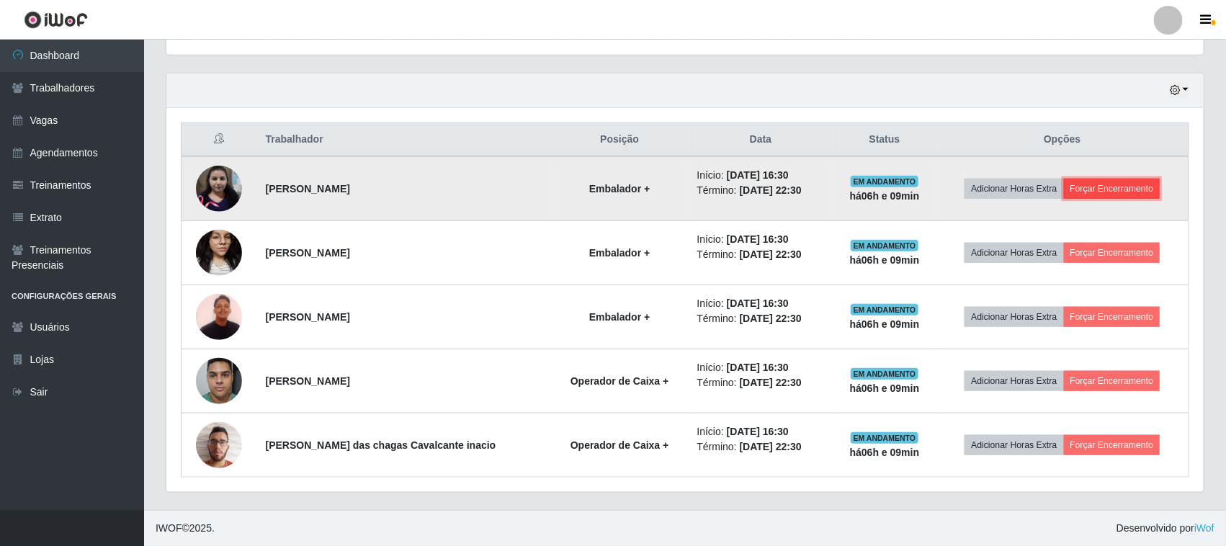
click at [1100, 185] on button "Forçar Encerramento" at bounding box center [1112, 189] width 97 height 20
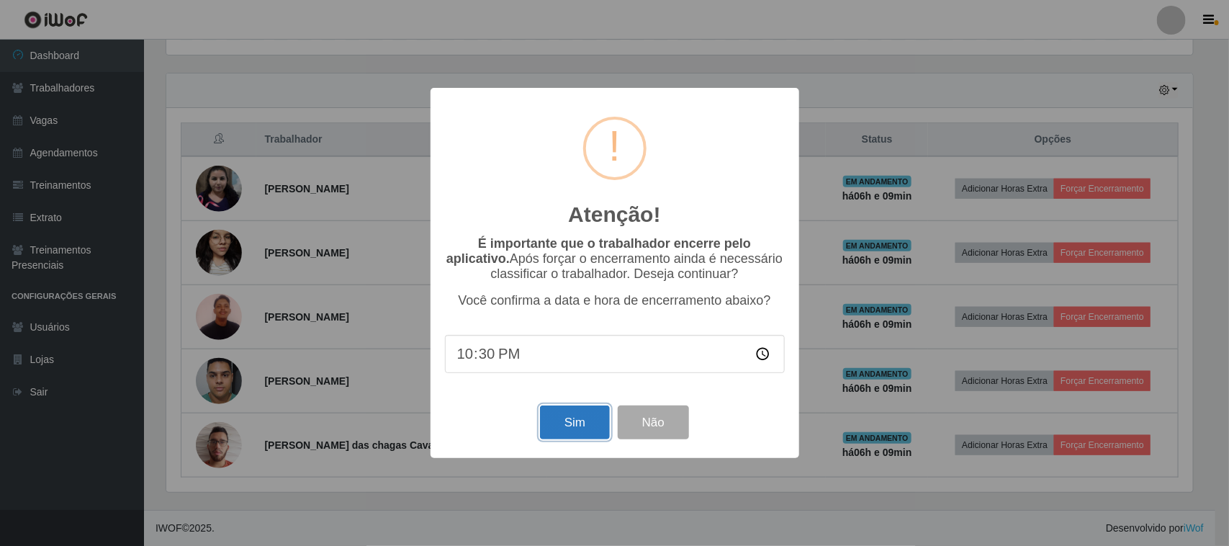
click at [557, 416] on button "Sim" at bounding box center [575, 422] width 70 height 34
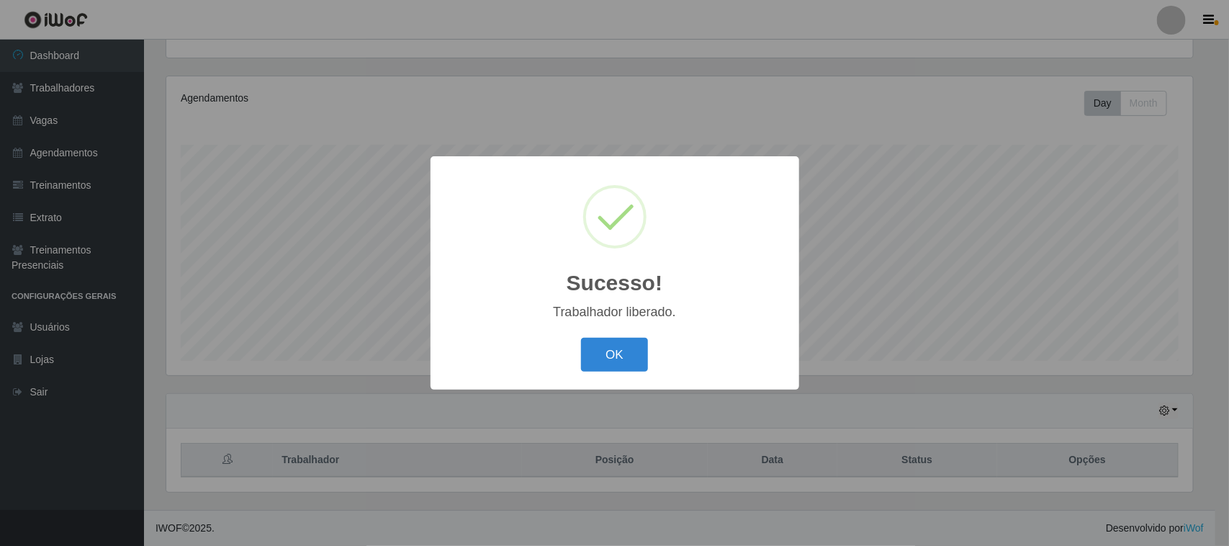
drag, startPoint x: 1093, startPoint y: 188, endPoint x: 1086, endPoint y: 192, distance: 8.1
click at [1093, 189] on div "Sucesso! × Trabalhador liberado. OK Cancel" at bounding box center [614, 273] width 1229 height 546
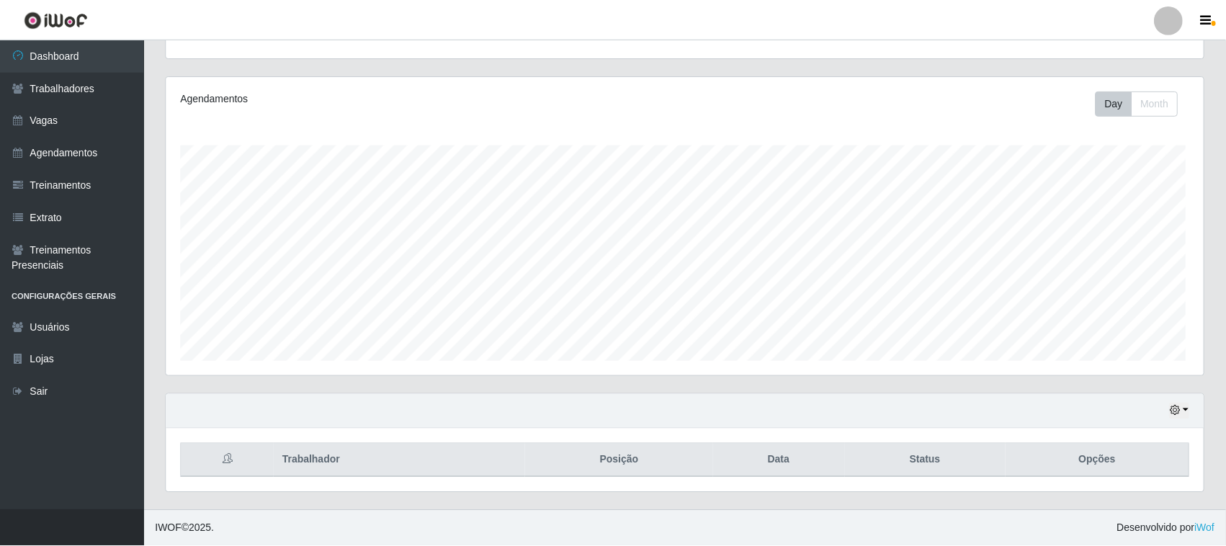
scroll to position [300, 1037]
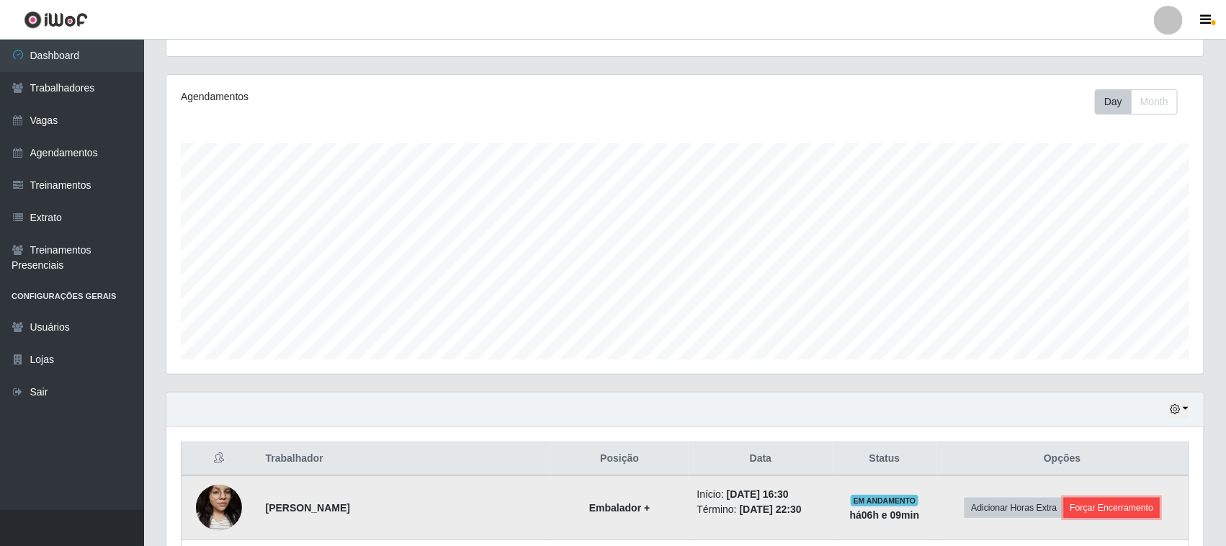
click at [1081, 503] on button "Forçar Encerramento" at bounding box center [1112, 508] width 97 height 20
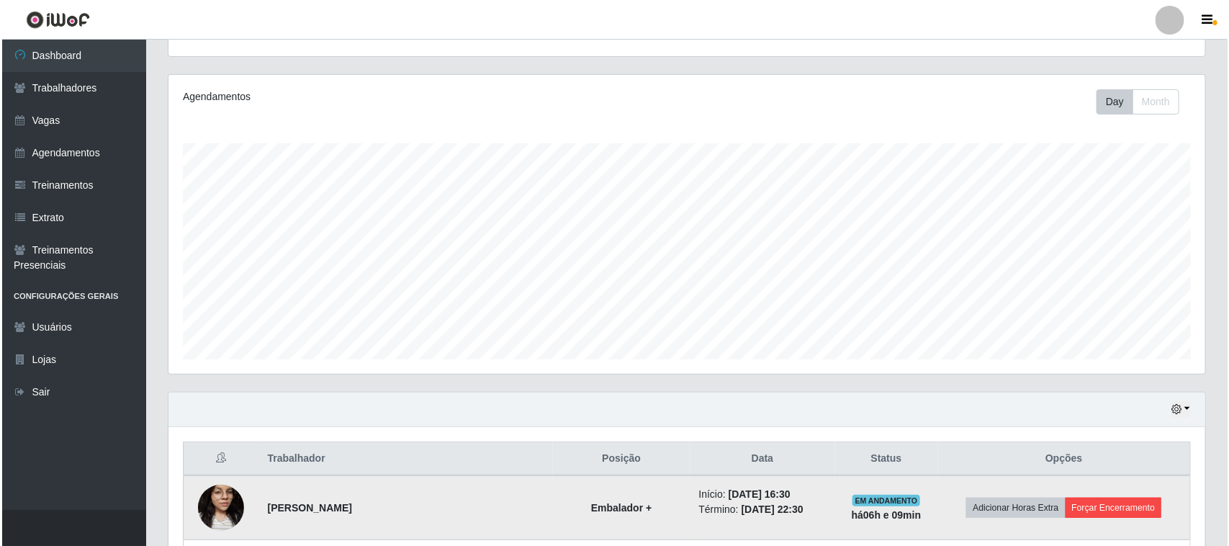
scroll to position [300, 1027]
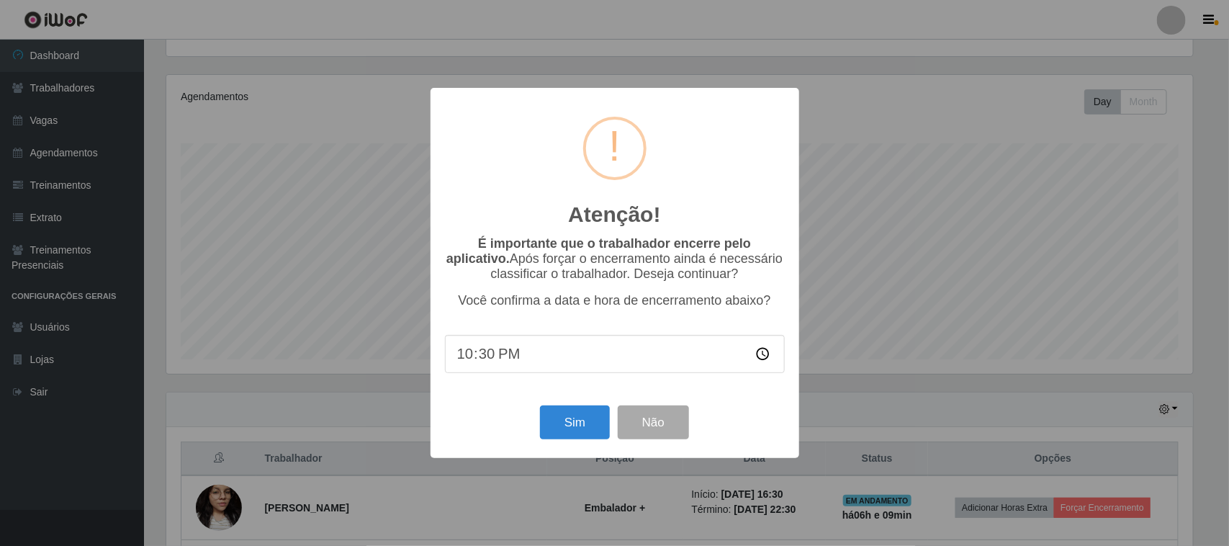
click at [592, 409] on div "Sim Não" at bounding box center [615, 422] width 340 height 41
click at [570, 423] on button "Sim" at bounding box center [575, 422] width 70 height 34
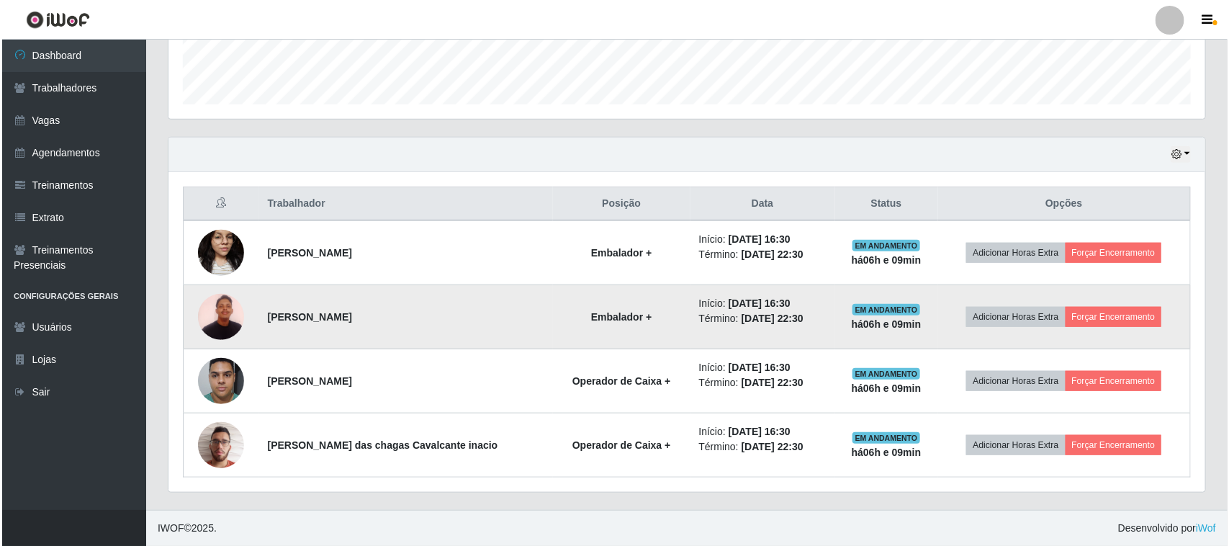
scroll to position [0, 0]
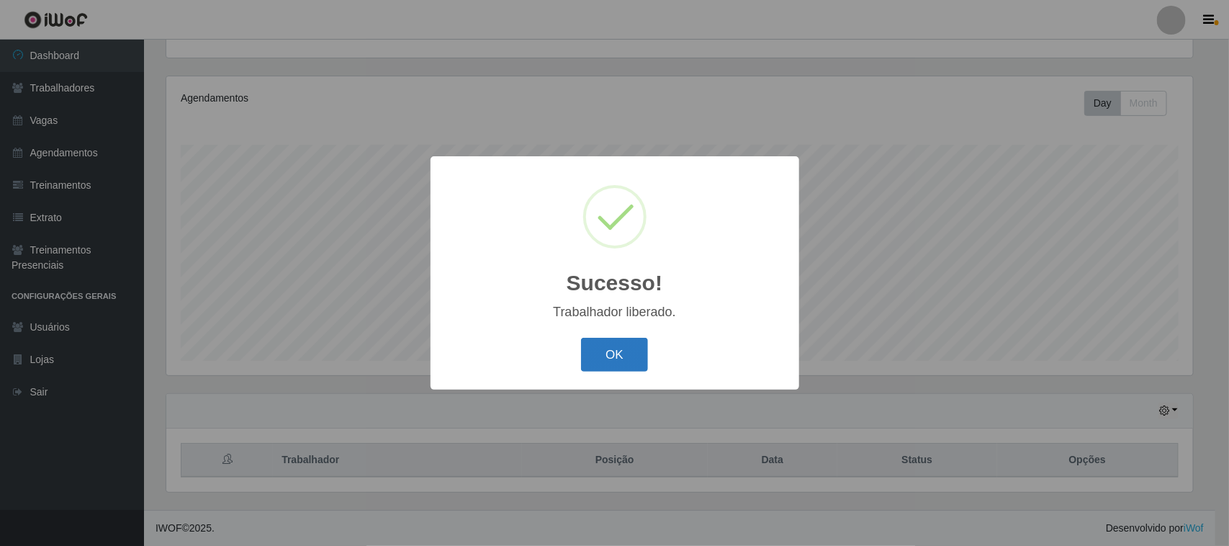
click at [598, 344] on button "OK" at bounding box center [614, 355] width 67 height 34
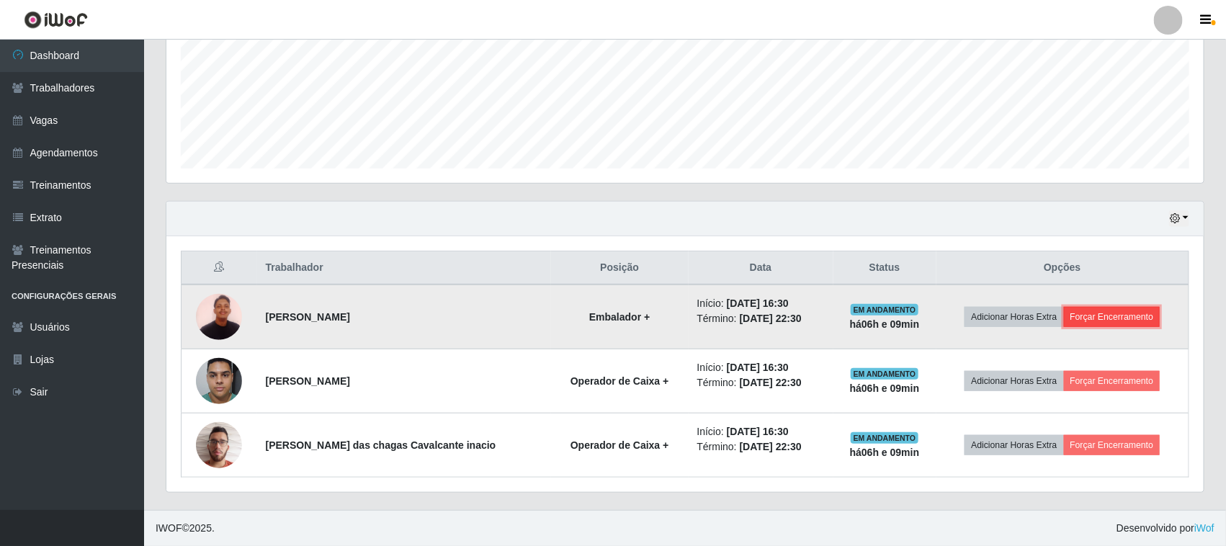
click at [1141, 310] on button "Forçar Encerramento" at bounding box center [1112, 317] width 97 height 20
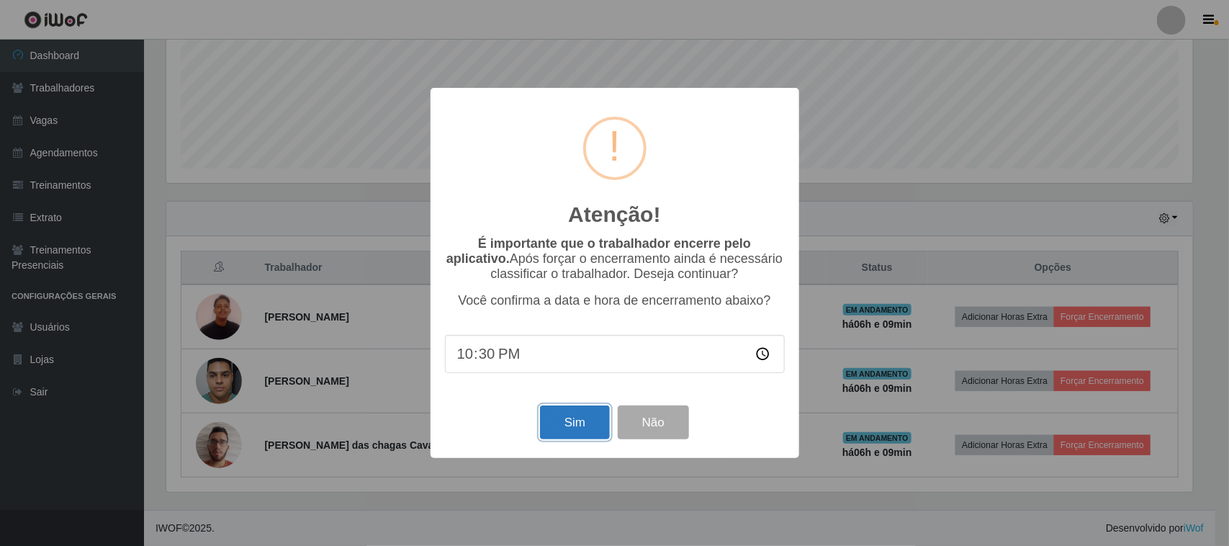
click at [598, 438] on button "Sim" at bounding box center [575, 422] width 70 height 34
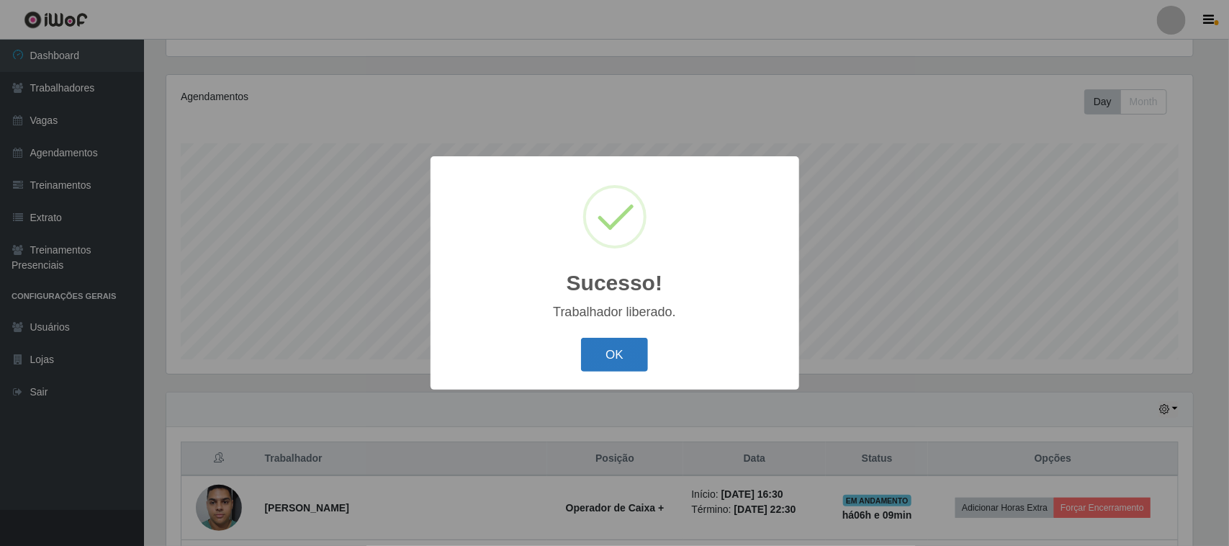
click at [642, 364] on button "OK" at bounding box center [614, 355] width 67 height 34
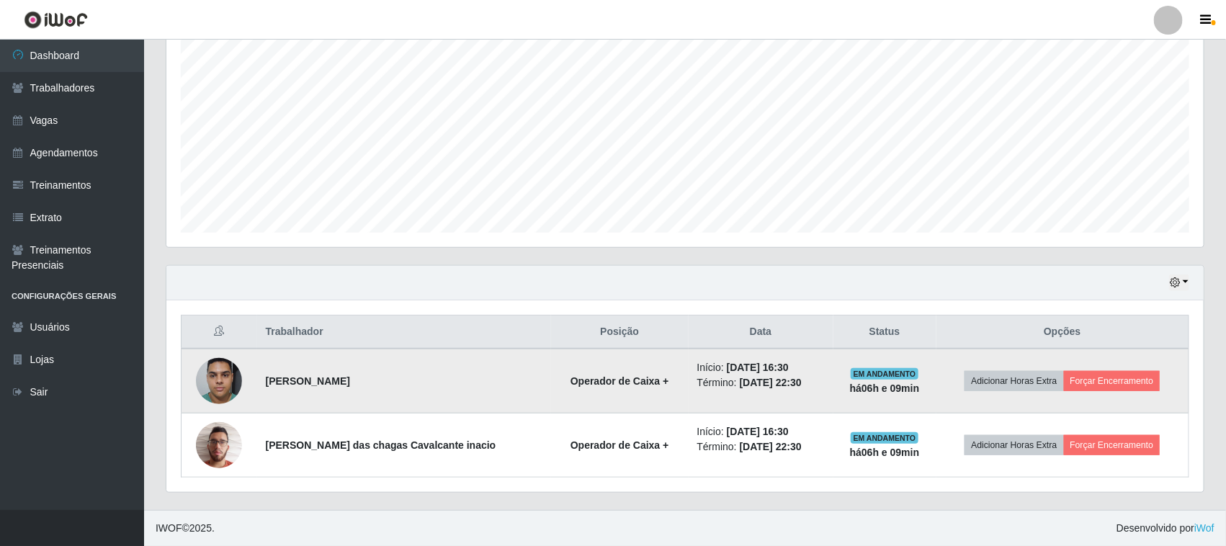
click at [1086, 402] on td "Adicionar Horas Extra Forçar Encerramento" at bounding box center [1062, 381] width 253 height 65
click at [1088, 385] on button "Forçar Encerramento" at bounding box center [1112, 381] width 97 height 20
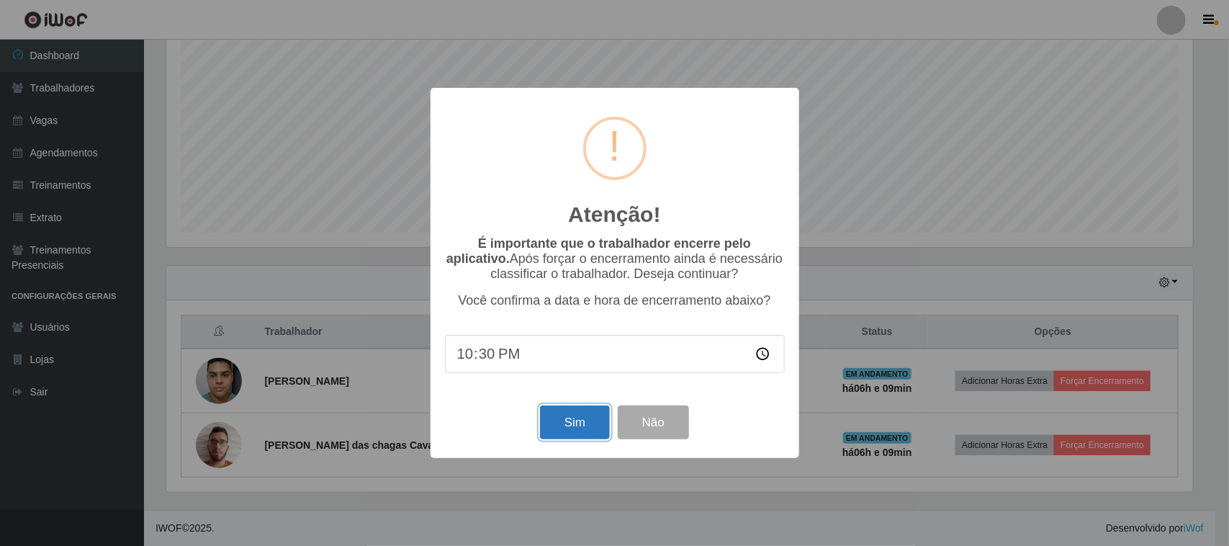
click at [591, 416] on button "Sim" at bounding box center [575, 422] width 70 height 34
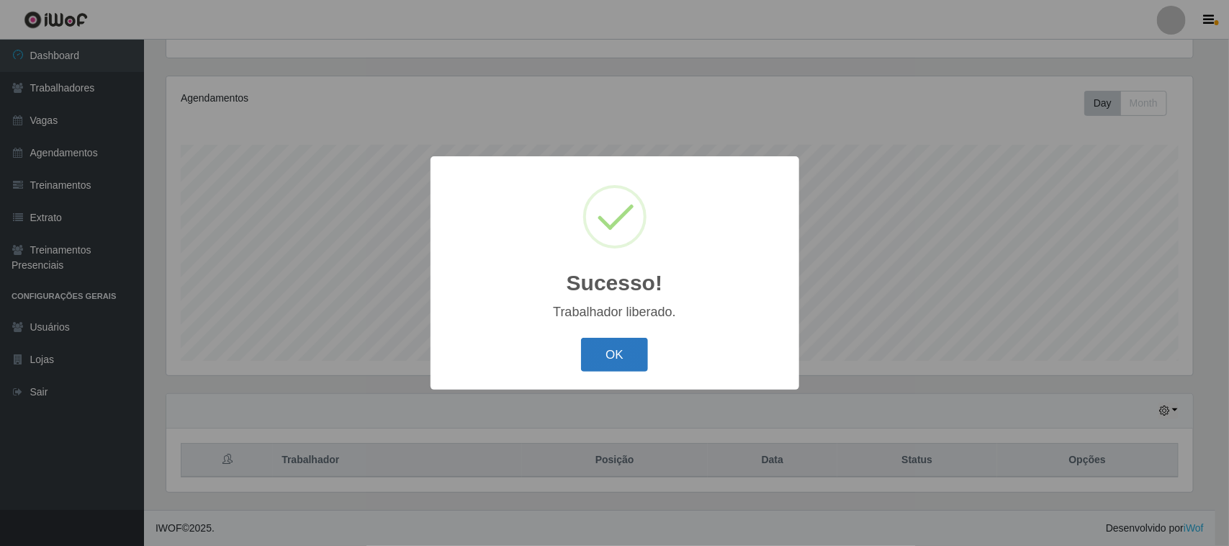
click at [605, 350] on button "OK" at bounding box center [614, 355] width 67 height 34
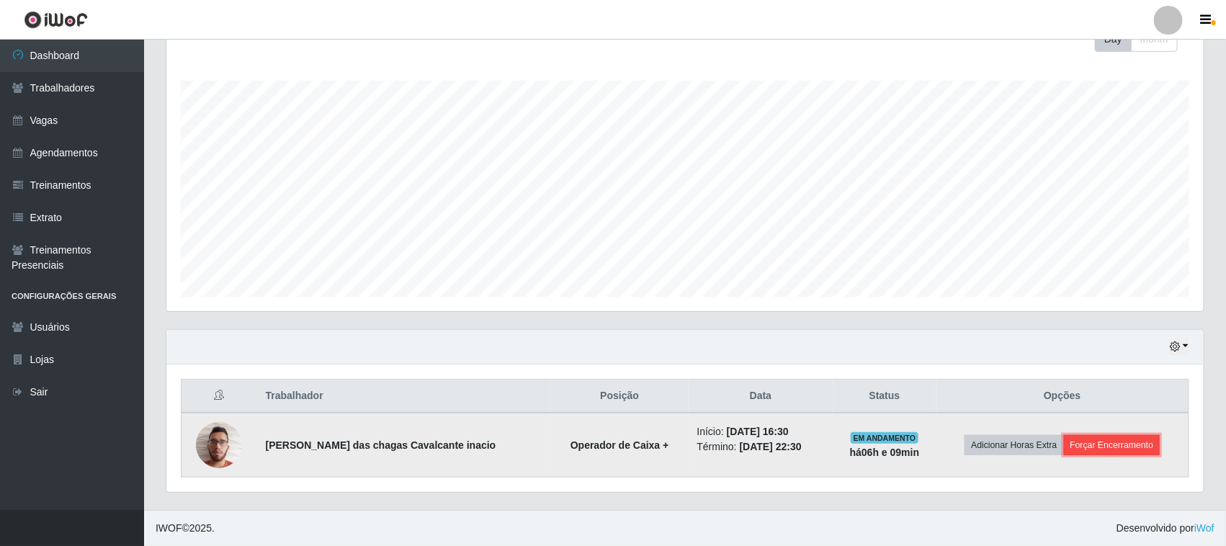
click at [1104, 436] on button "Forçar Encerramento" at bounding box center [1112, 445] width 97 height 20
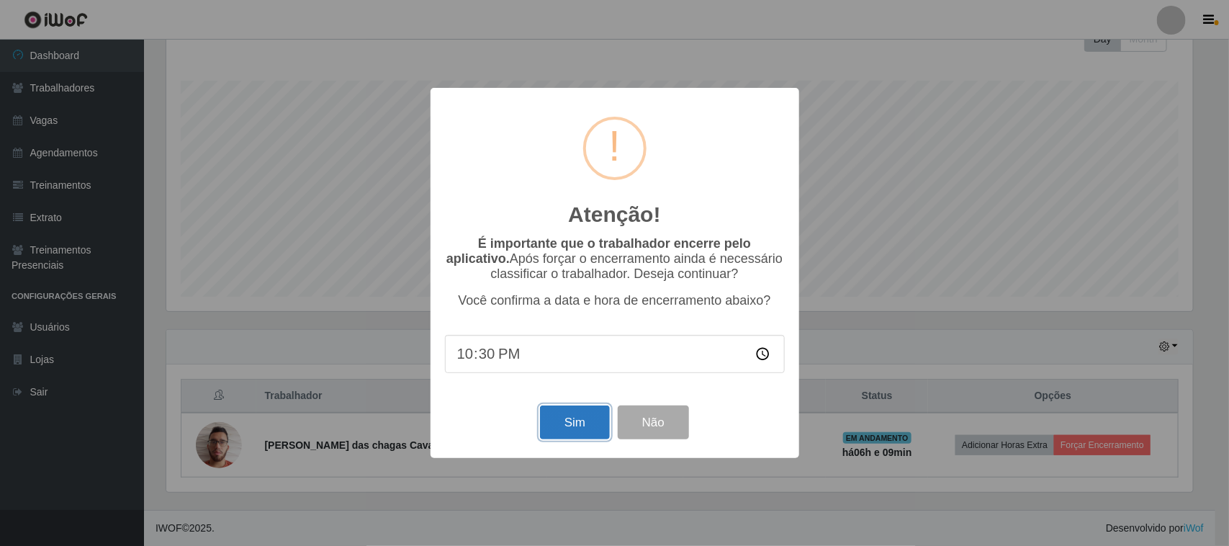
click at [570, 427] on button "Sim" at bounding box center [575, 422] width 70 height 34
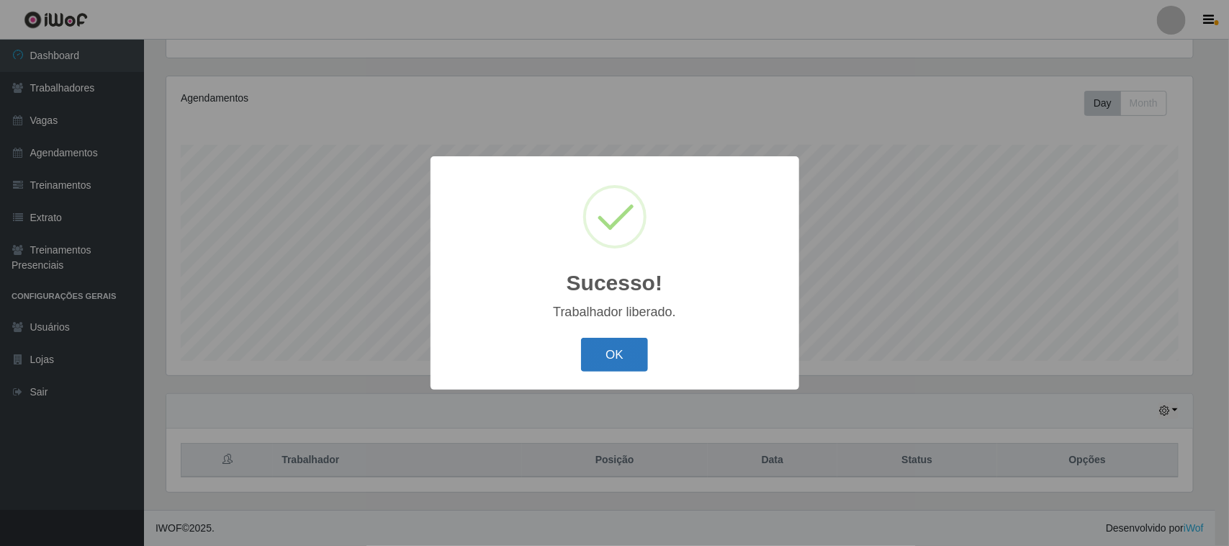
click at [584, 369] on button "OK" at bounding box center [614, 355] width 67 height 34
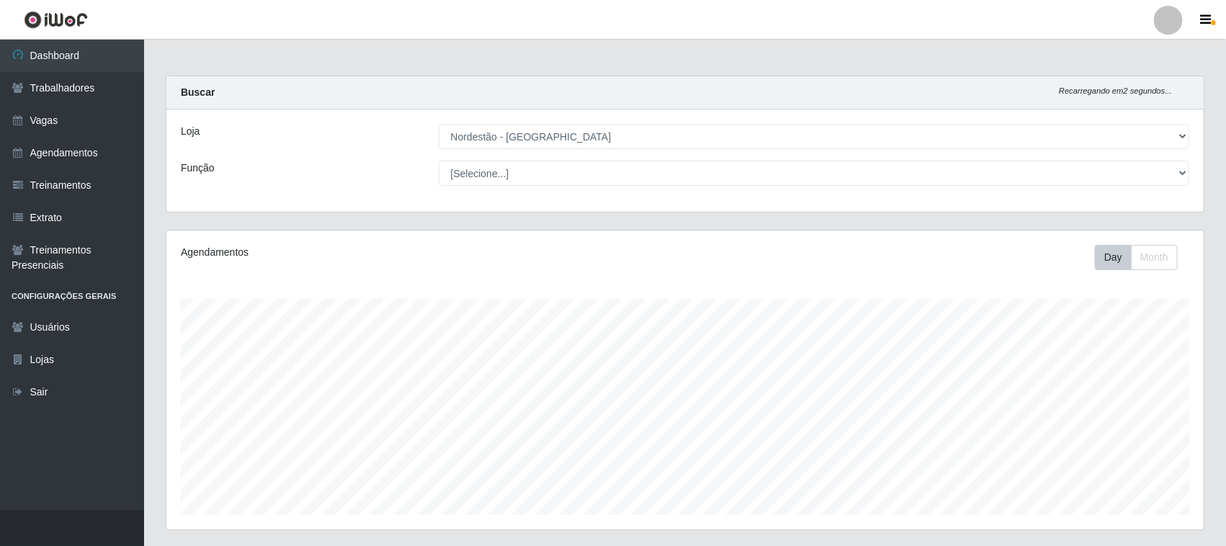
scroll to position [156, 0]
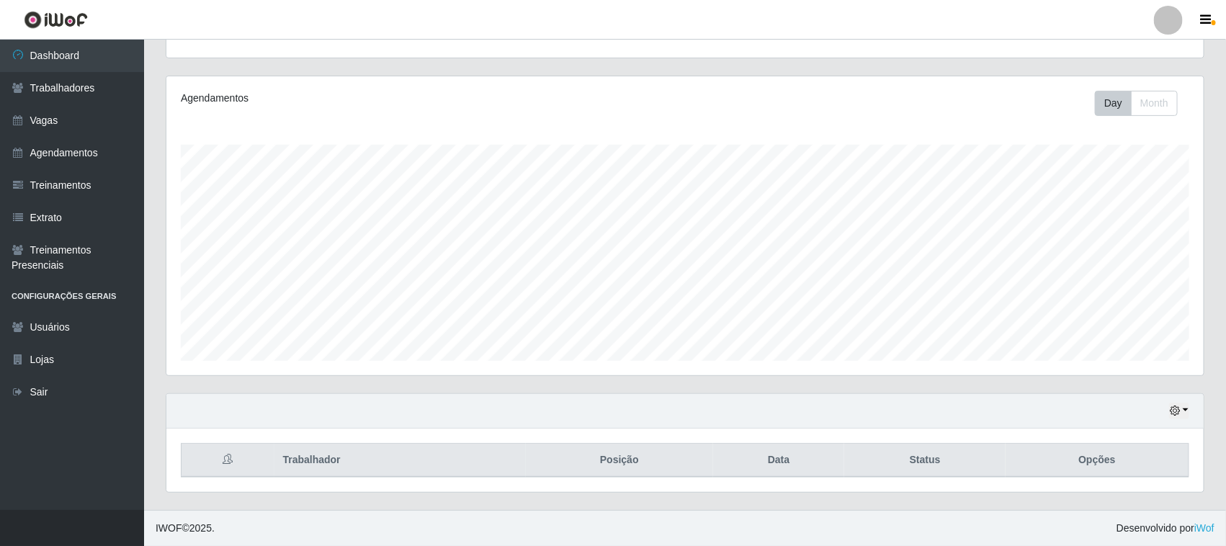
click at [1189, 410] on div "Hoje 1 dia 3 dias 1 Semana Não encerrados" at bounding box center [684, 411] width 1037 height 35
click at [1167, 413] on div "Hoje 1 dia 3 dias 1 Semana Não encerrados" at bounding box center [684, 411] width 1037 height 35
click at [1175, 409] on icon "button" at bounding box center [1175, 410] width 10 height 10
click at [1118, 294] on button "1 dia" at bounding box center [1131, 296] width 114 height 30
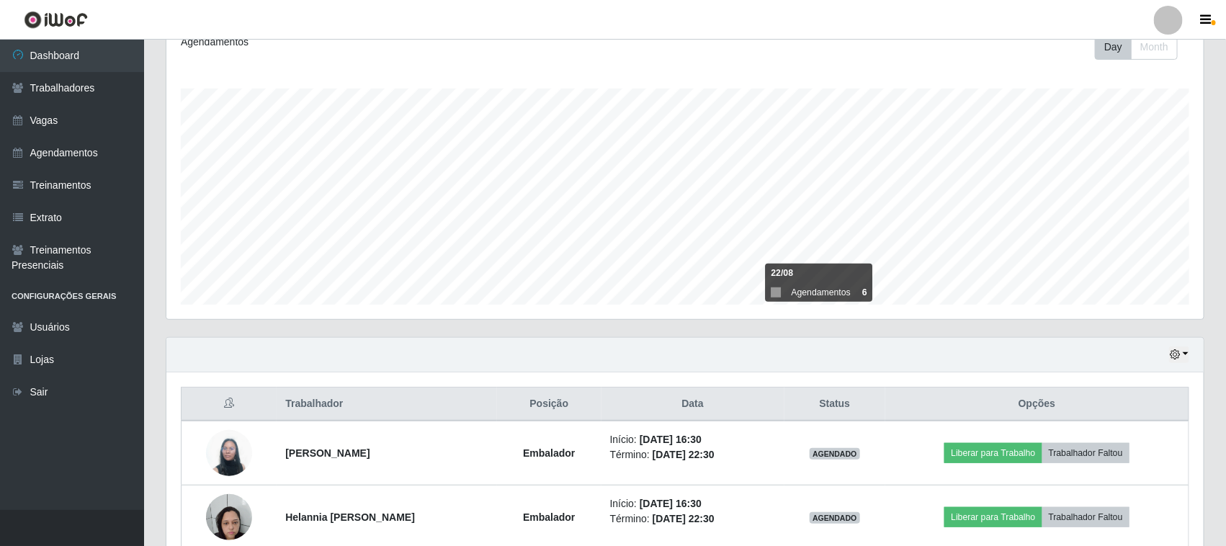
scroll to position [283, 0]
